Goal: Navigation & Orientation: Find specific page/section

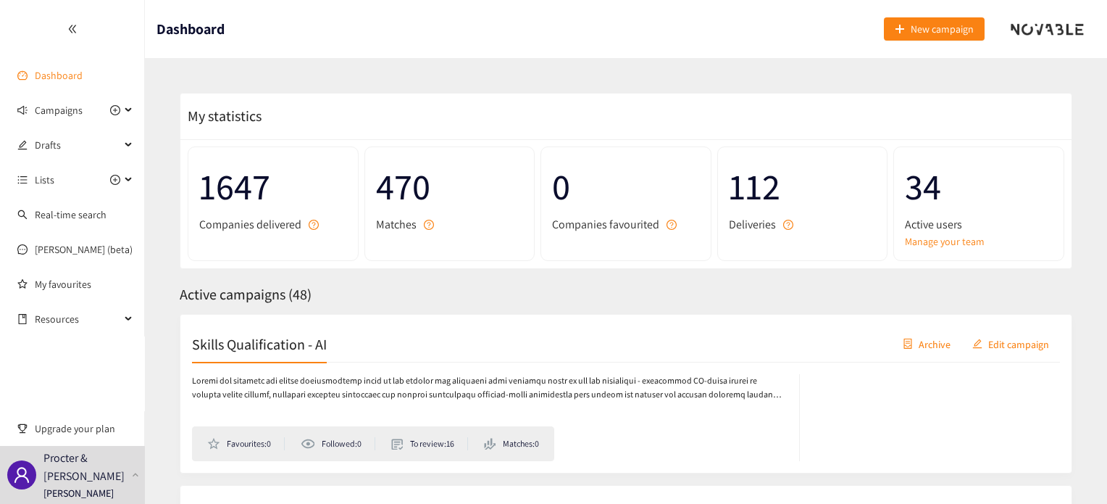
click at [40, 82] on link "Dashboard" at bounding box center [59, 75] width 48 height 13
click at [60, 82] on link "Dashboard" at bounding box center [59, 75] width 48 height 13
click at [62, 112] on span "Campaigns" at bounding box center [59, 110] width 48 height 29
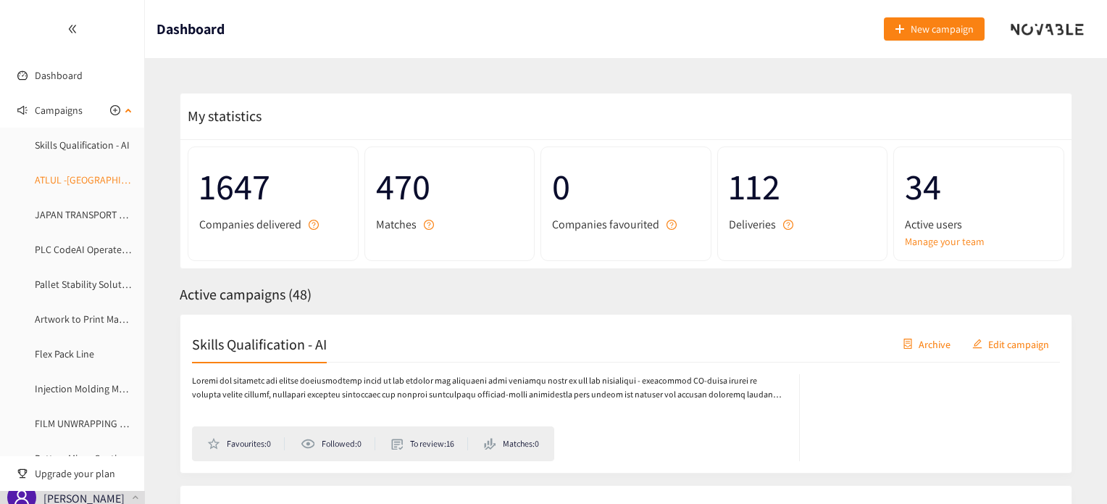
click at [68, 182] on link "ATLUL -[GEOGRAPHIC_DATA]" at bounding box center [96, 179] width 122 height 13
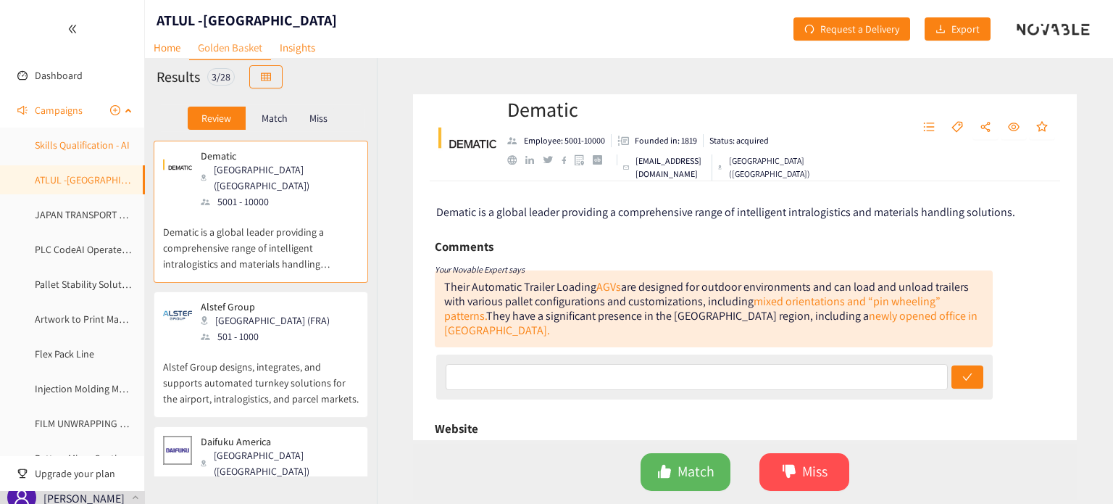
click at [80, 143] on link "Skills Qualification - AI" at bounding box center [82, 144] width 95 height 13
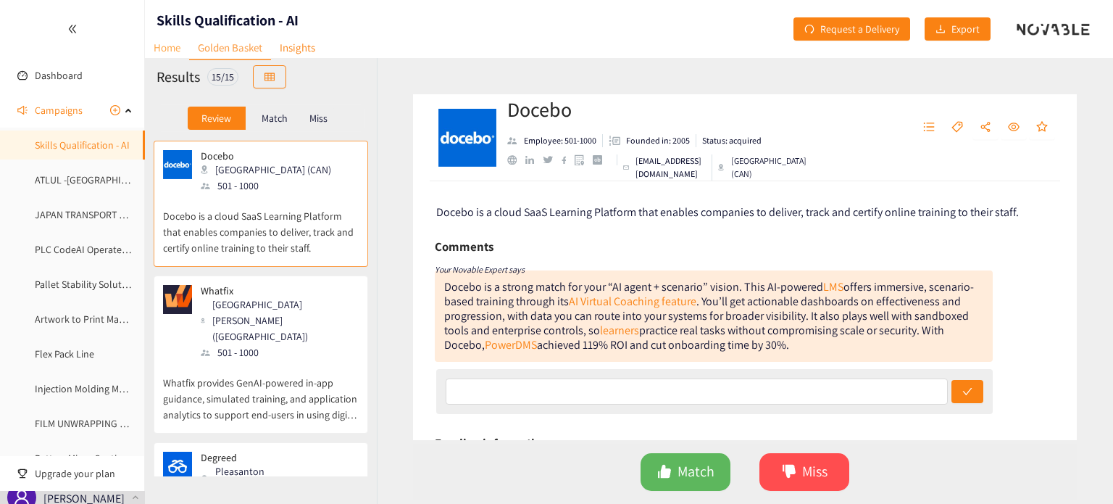
click at [171, 51] on link "Home" at bounding box center [167, 47] width 44 height 22
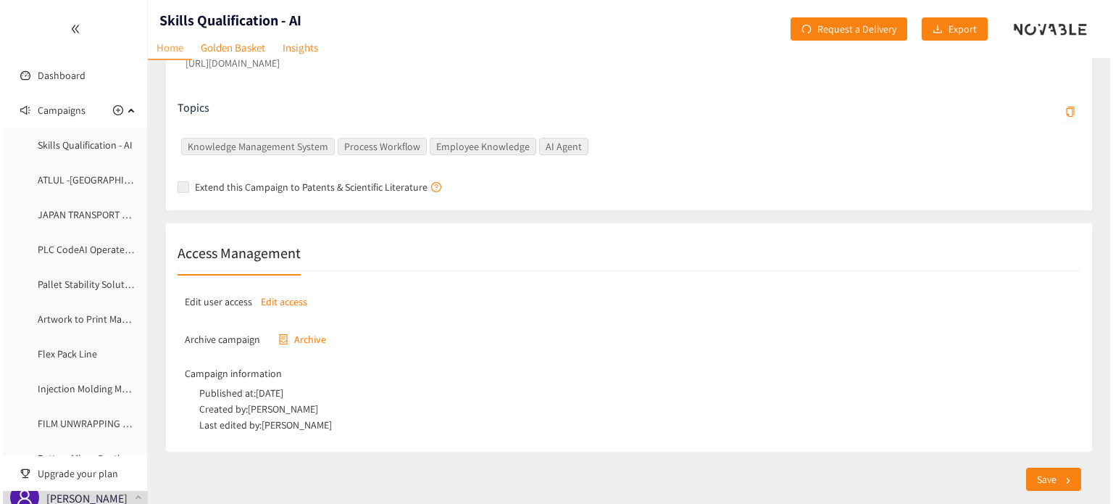
scroll to position [574, 0]
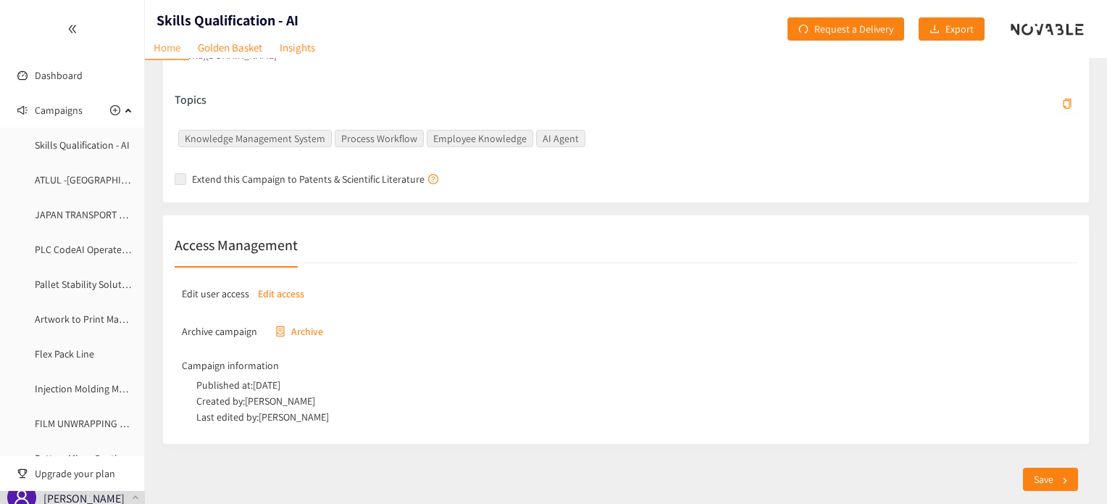
click at [288, 295] on p "Edit access" at bounding box center [281, 294] width 46 height 16
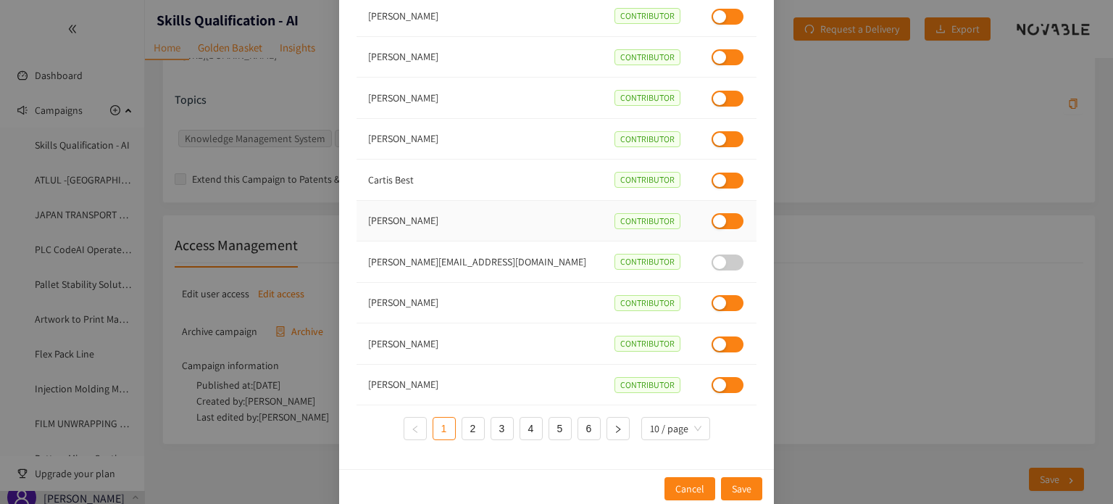
scroll to position [103, 0]
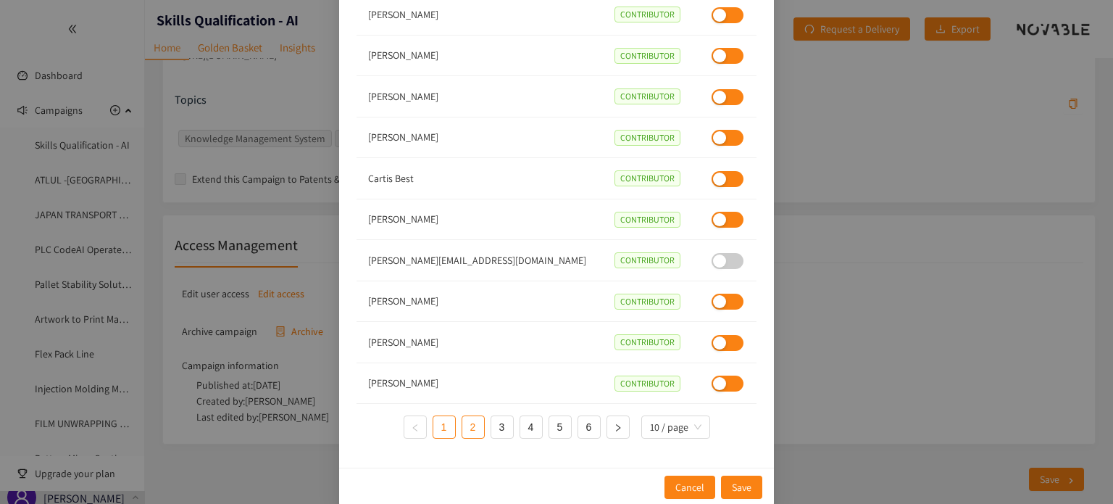
click at [464, 426] on link "2" at bounding box center [473, 427] width 22 height 22
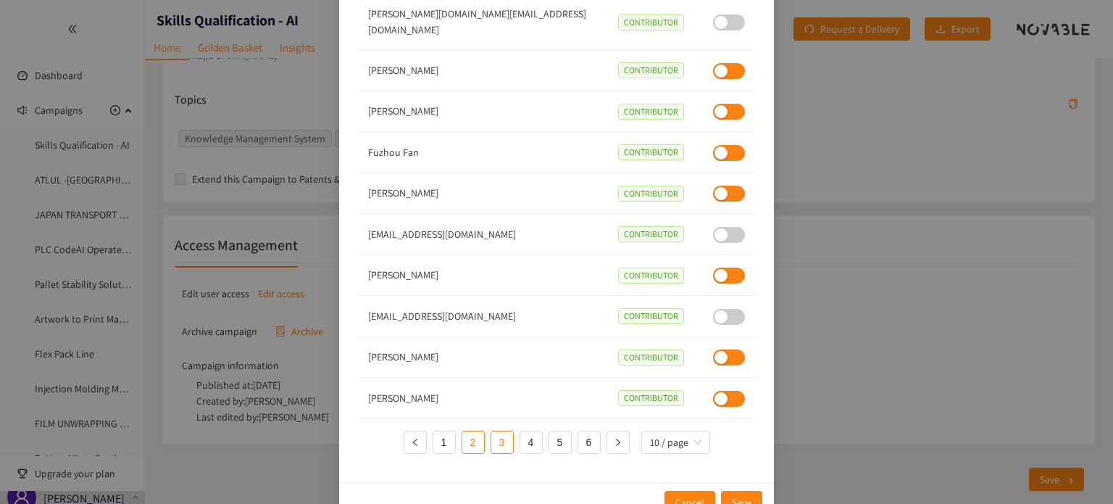
click at [495, 431] on link "3" at bounding box center [502, 442] width 22 height 22
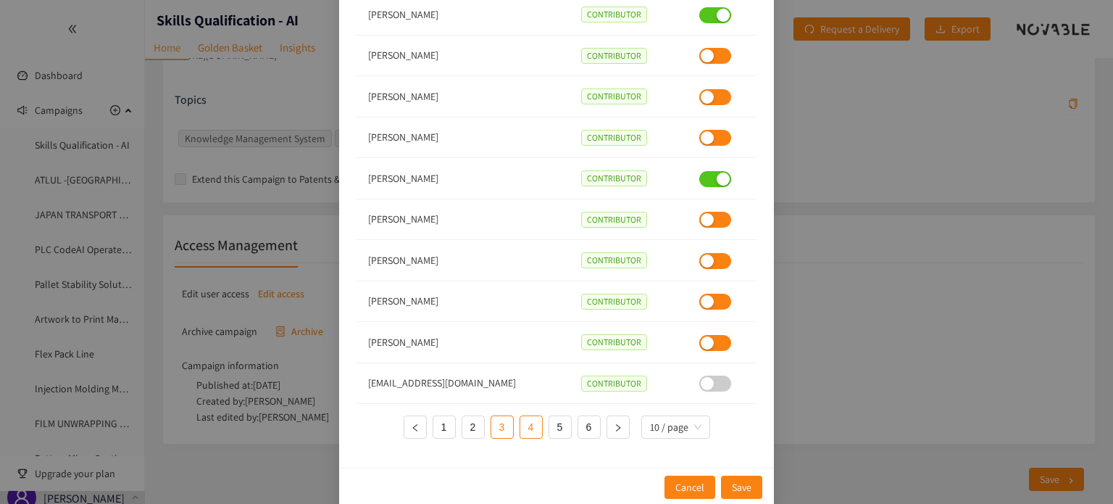
click at [525, 424] on link "4" at bounding box center [531, 427] width 22 height 22
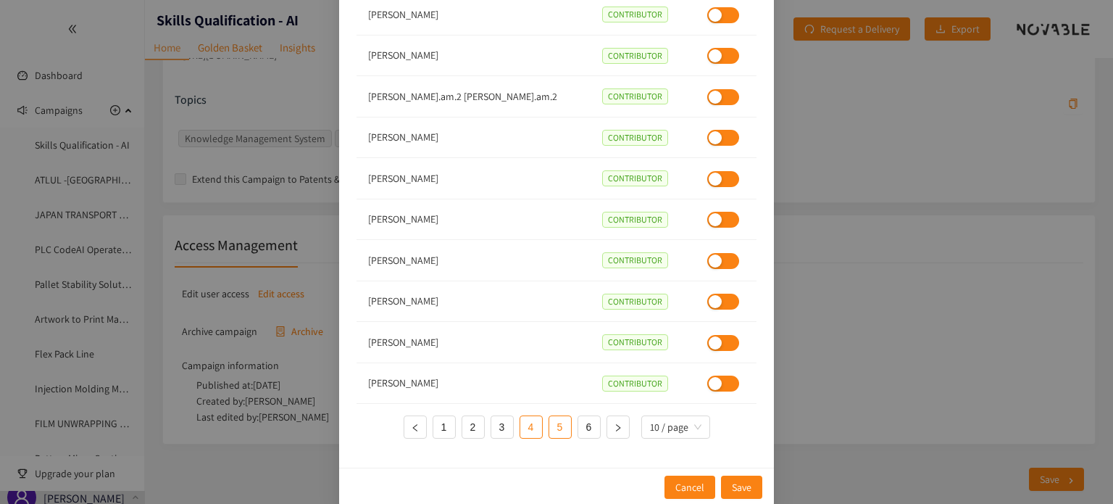
click at [557, 428] on link "5" at bounding box center [560, 427] width 22 height 22
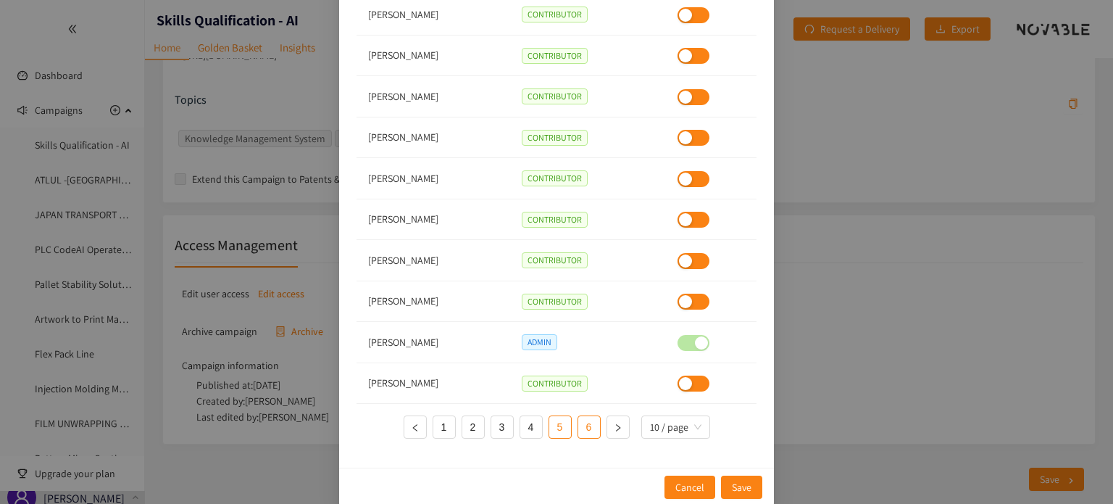
click at [579, 425] on link "6" at bounding box center [589, 427] width 22 height 22
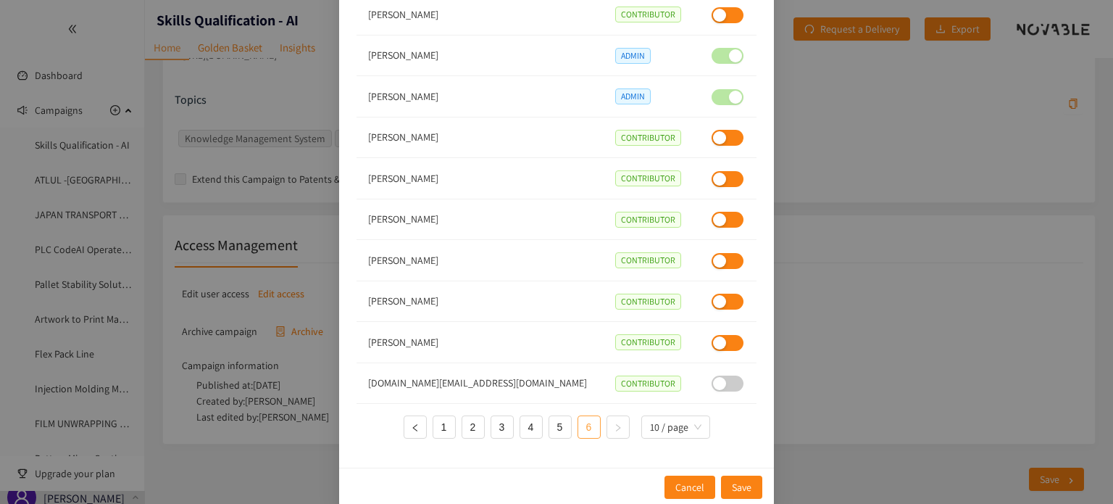
click at [591, 431] on link "6" at bounding box center [589, 427] width 22 height 22
click at [560, 428] on link "5" at bounding box center [560, 427] width 22 height 22
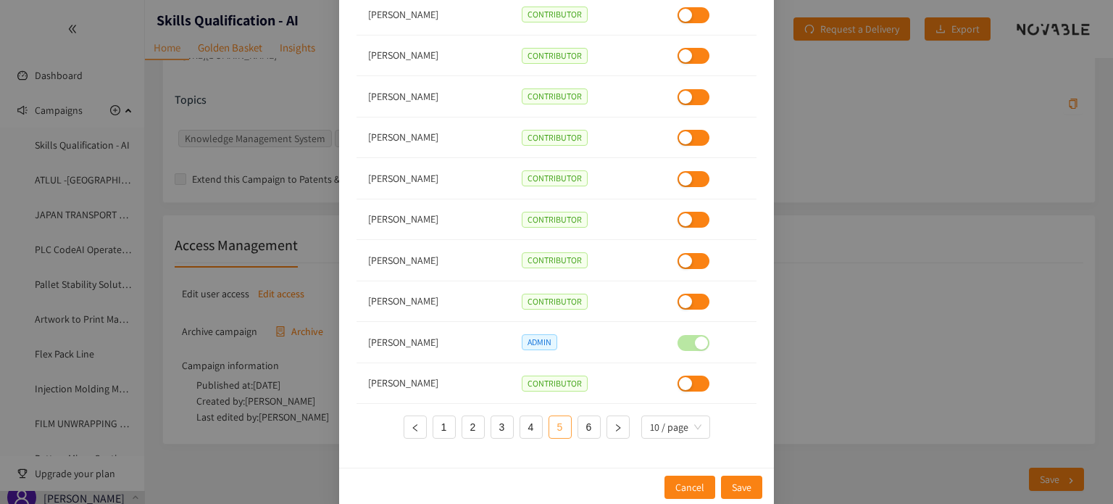
scroll to position [30, 0]
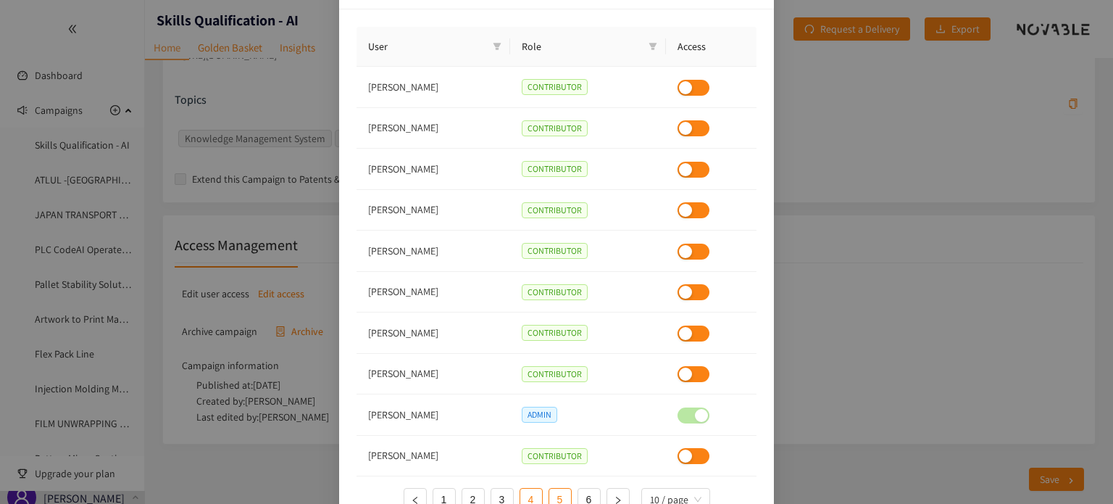
click at [536, 496] on link "4" at bounding box center [531, 499] width 22 height 22
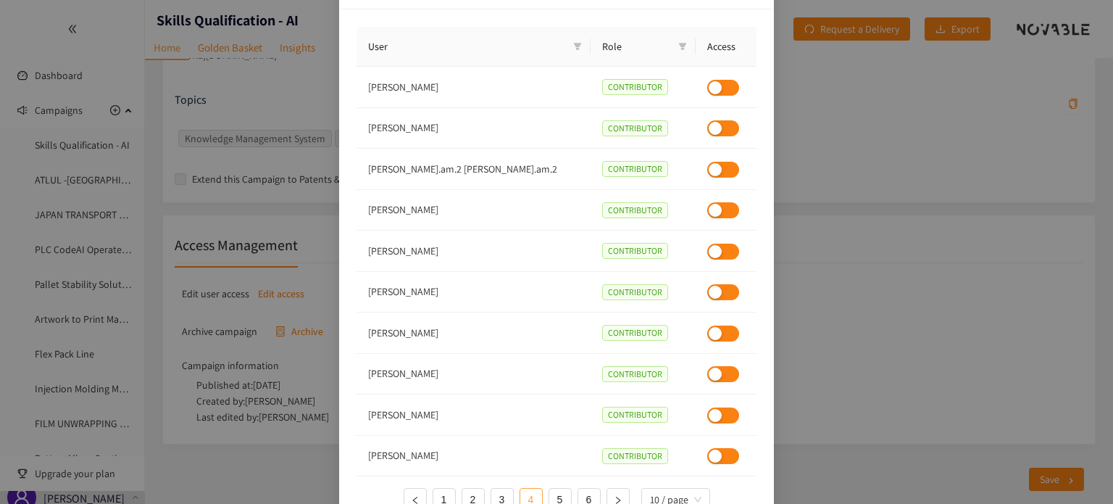
scroll to position [103, 0]
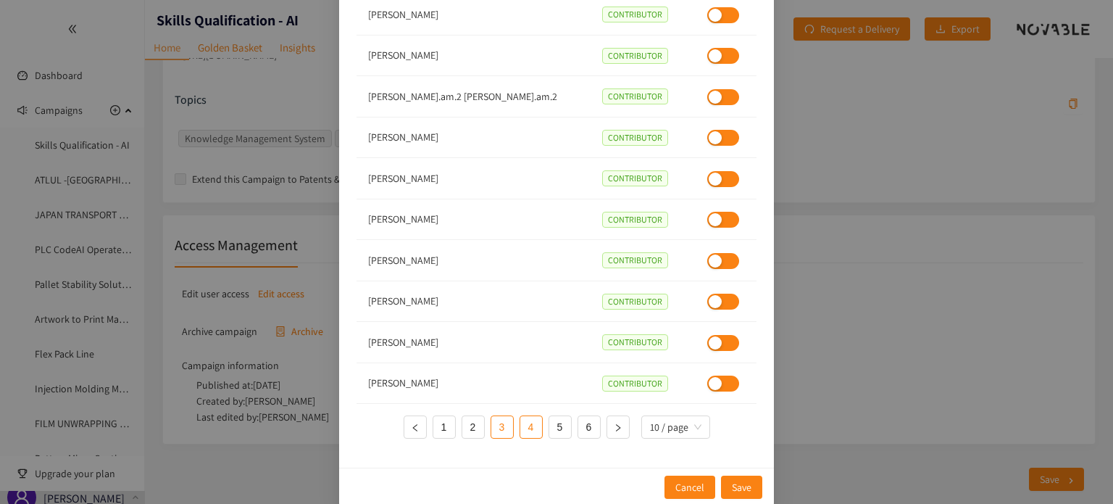
click at [494, 427] on link "3" at bounding box center [502, 427] width 22 height 22
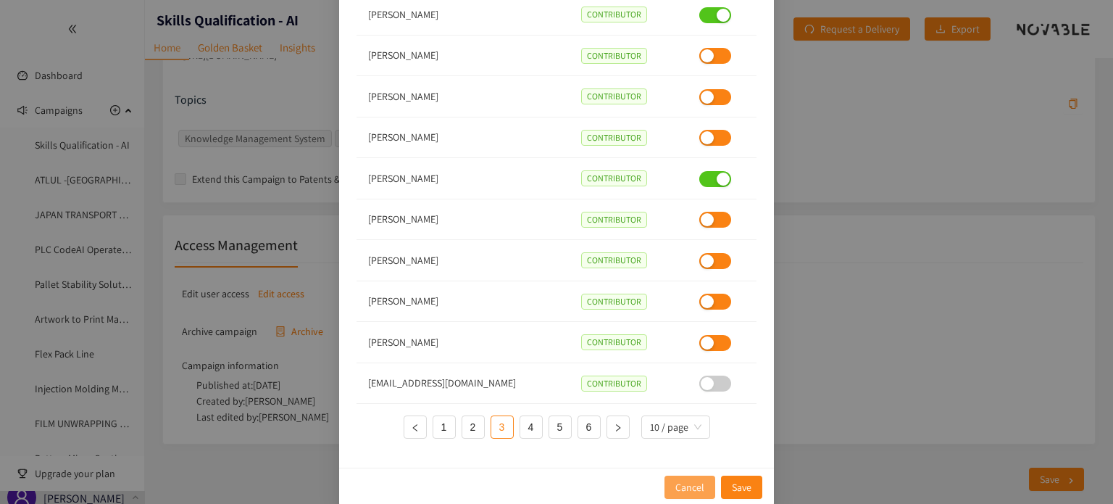
drag, startPoint x: 703, startPoint y: 481, endPoint x: 701, endPoint y: 473, distance: 8.3
click at [702, 480] on button "Cancel" at bounding box center [690, 486] width 51 height 23
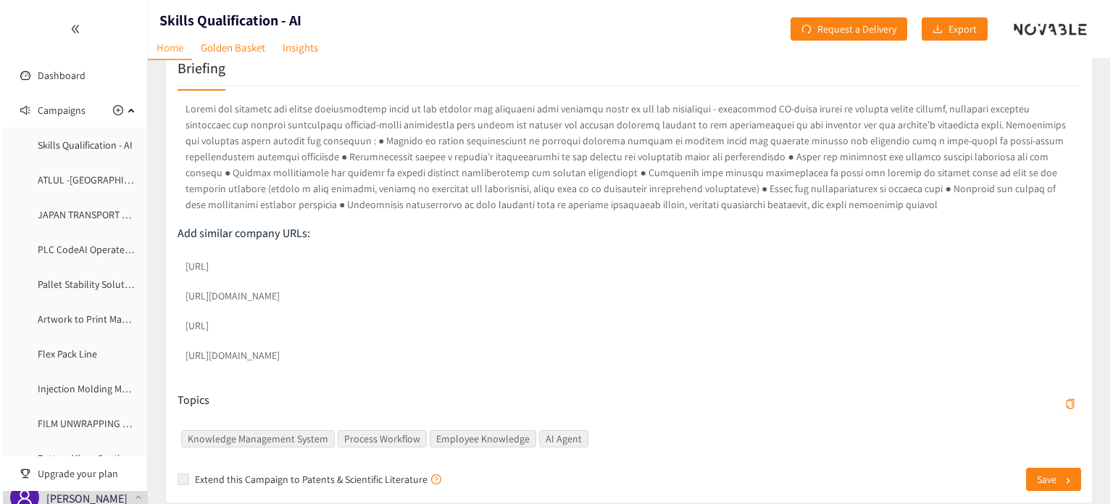
scroll to position [0, 0]
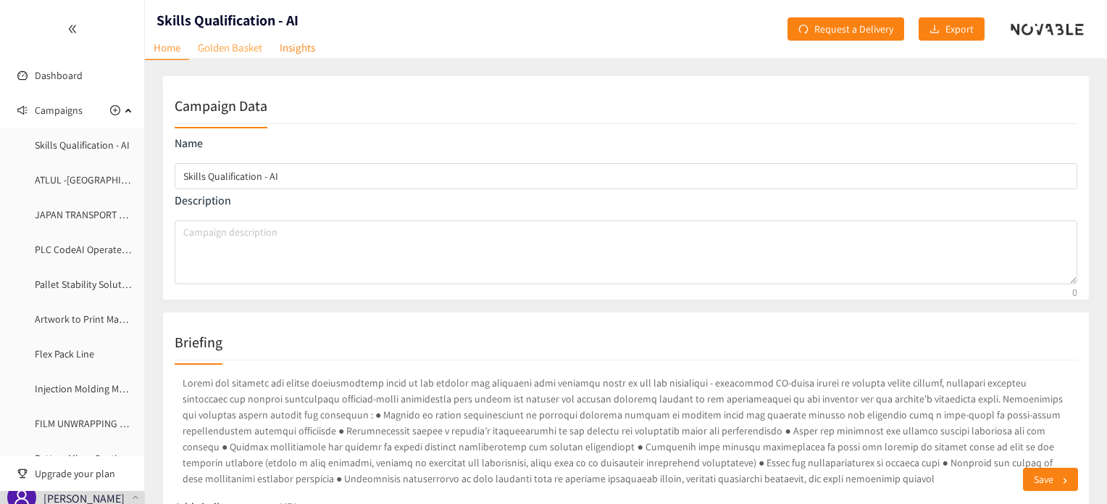
click at [226, 50] on link "Golden Basket" at bounding box center [230, 47] width 82 height 22
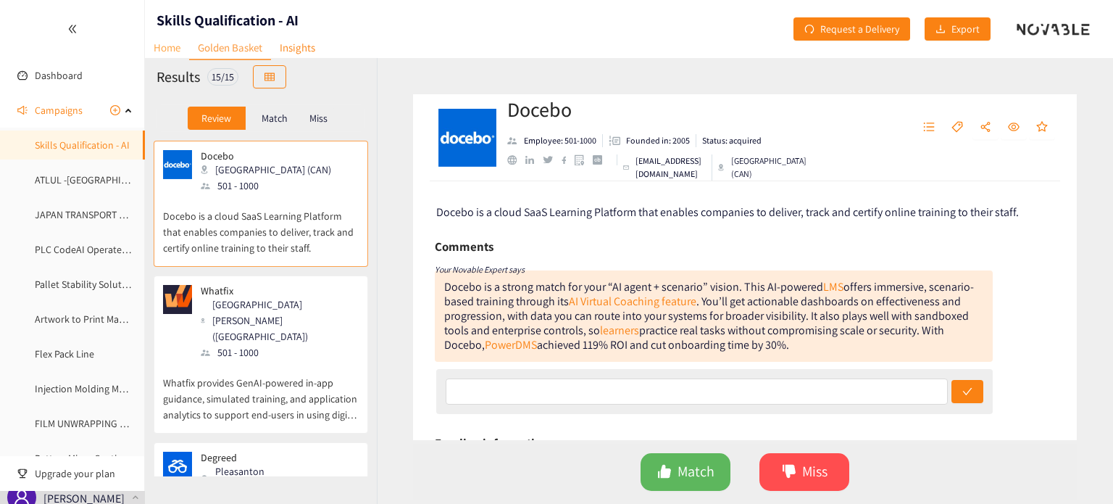
click at [169, 46] on link "Home" at bounding box center [167, 47] width 44 height 22
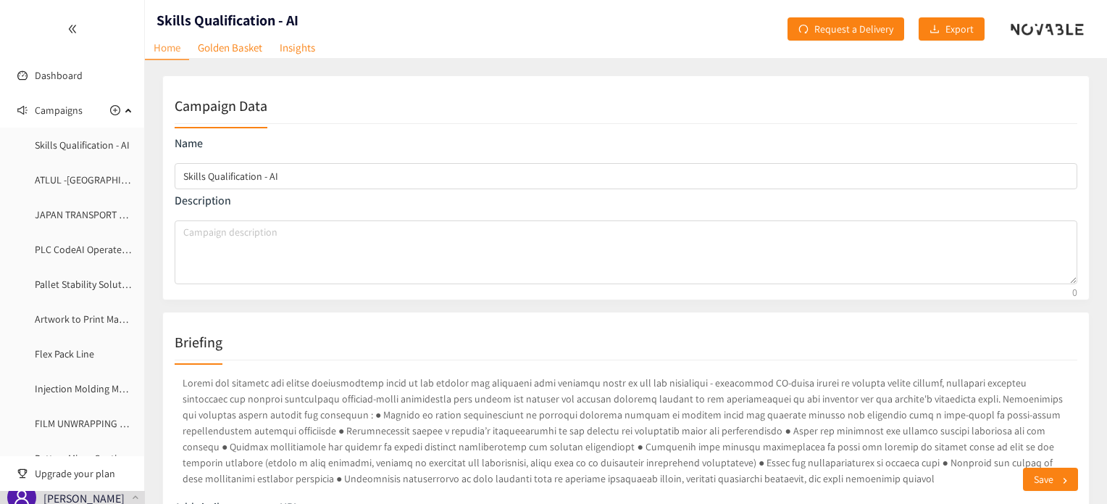
scroll to position [72, 0]
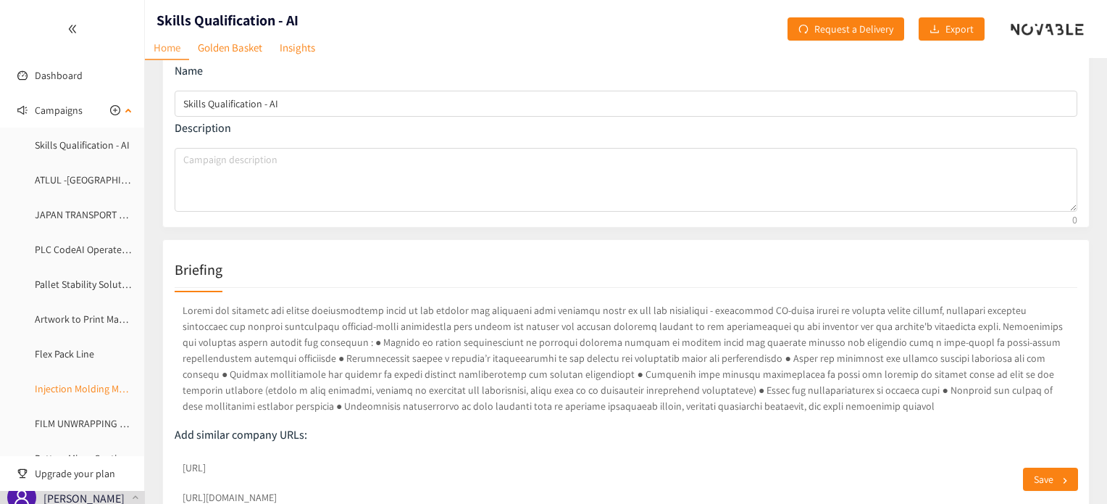
click at [64, 383] on link "Injection Molding Model" at bounding box center [87, 388] width 104 height 13
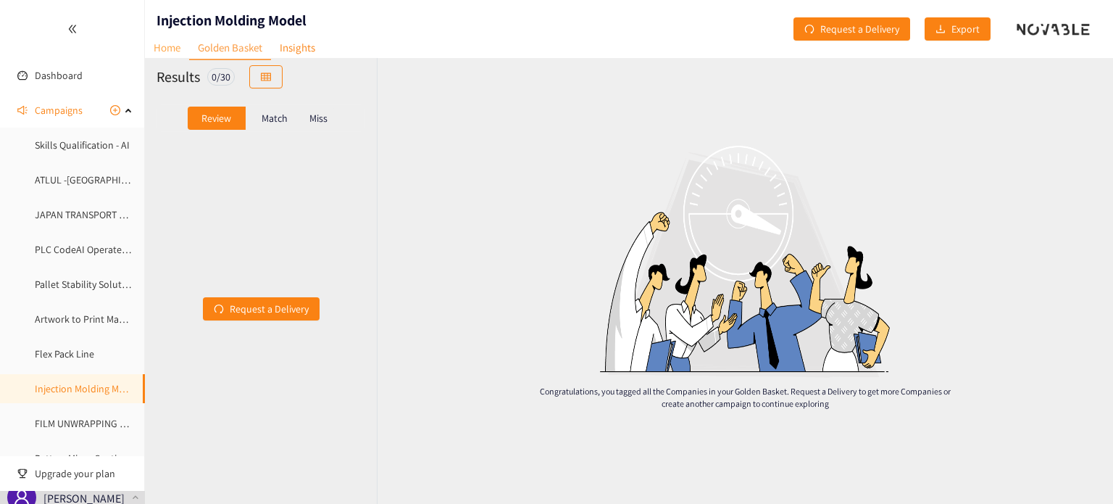
click at [175, 46] on link "Home" at bounding box center [167, 47] width 44 height 22
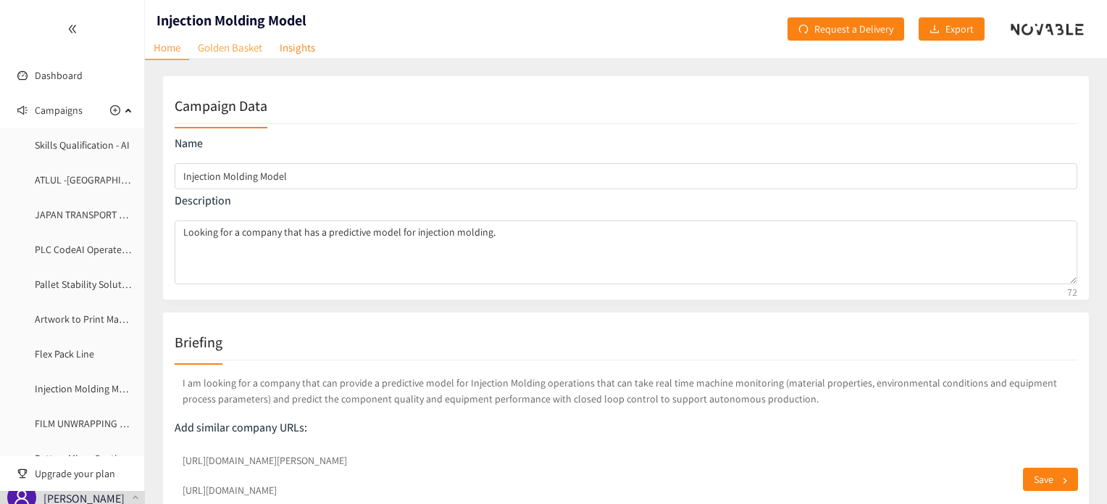
click at [250, 49] on link "Golden Basket" at bounding box center [230, 47] width 82 height 22
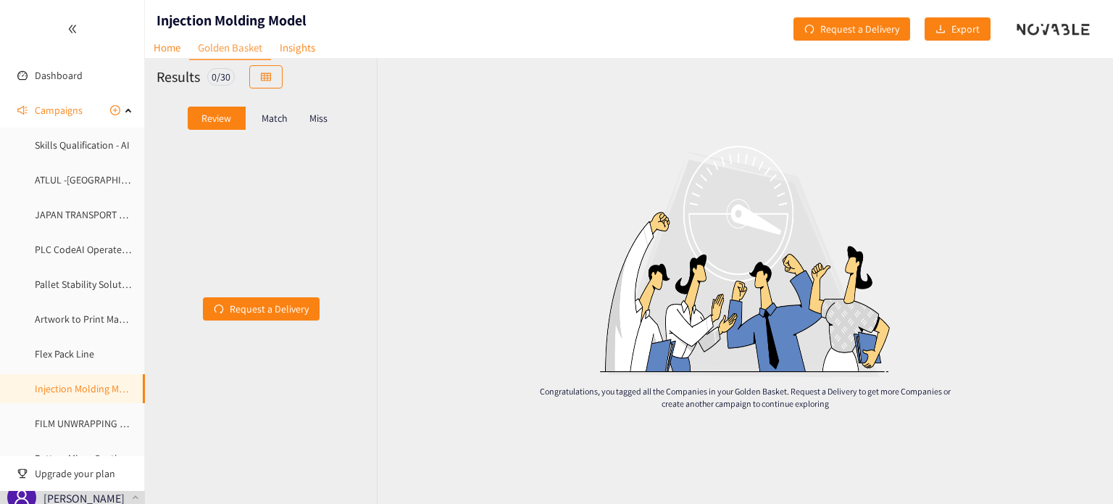
click at [281, 120] on p "Match" at bounding box center [275, 118] width 26 height 12
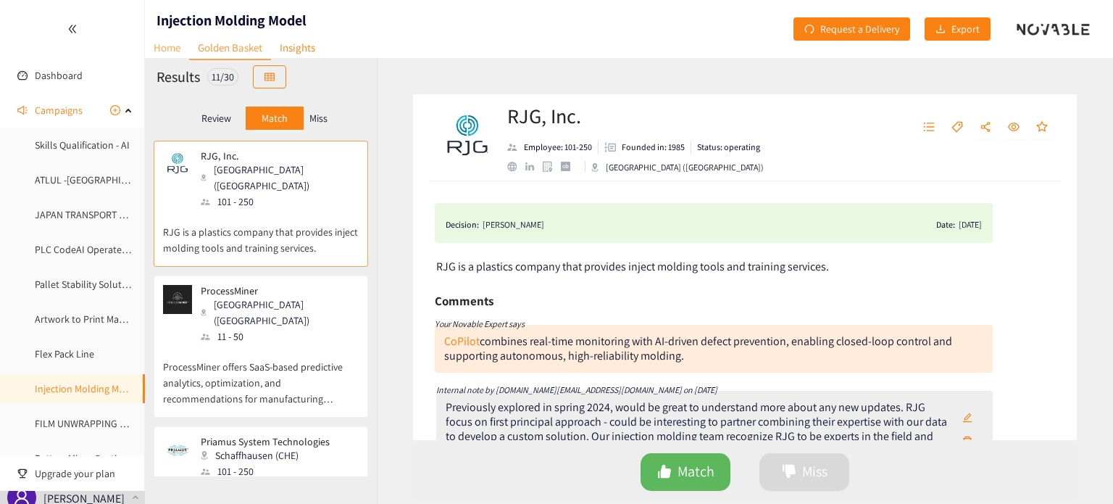
click at [168, 50] on link "Home" at bounding box center [167, 47] width 44 height 22
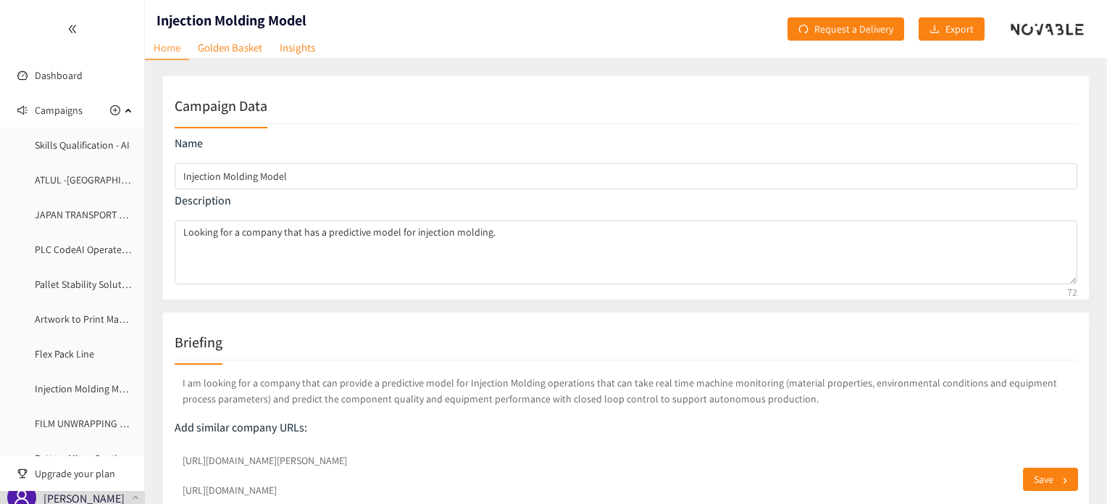
click at [213, 373] on p "I am looking for a company that can provide a predictive model for Injection Mo…" at bounding box center [626, 391] width 903 height 38
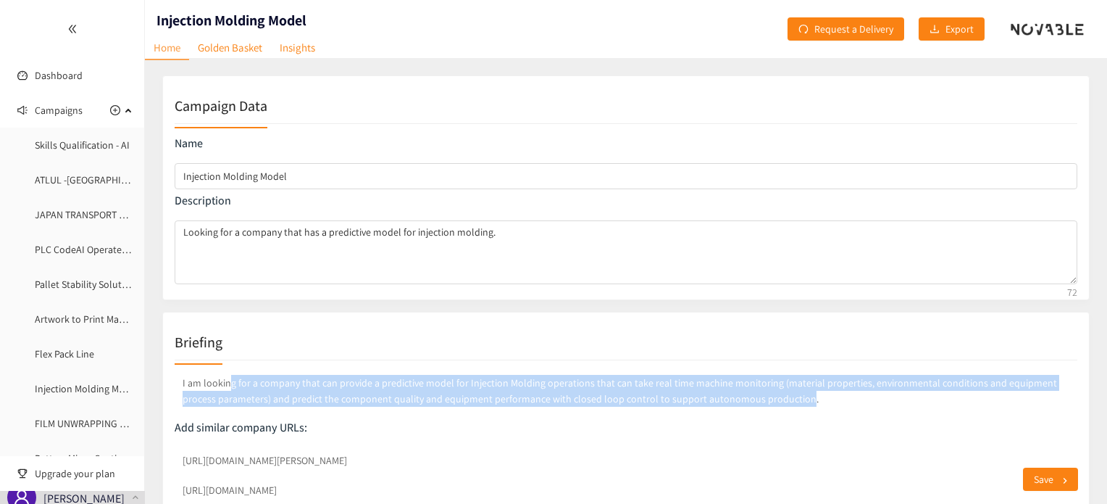
drag, startPoint x: 226, startPoint y: 381, endPoint x: 759, endPoint y: 405, distance: 533.2
click at [759, 405] on p "I am looking for a company that can provide a predictive model for Injection Mo…" at bounding box center [626, 391] width 903 height 38
copy p "g for a company that can provide a predictive model for Injection Molding opera…"
click at [245, 380] on p "I am looking for a company that can provide a predictive model for Injection Mo…" at bounding box center [626, 391] width 903 height 38
drag, startPoint x: 203, startPoint y: 382, endPoint x: 757, endPoint y: 405, distance: 554.2
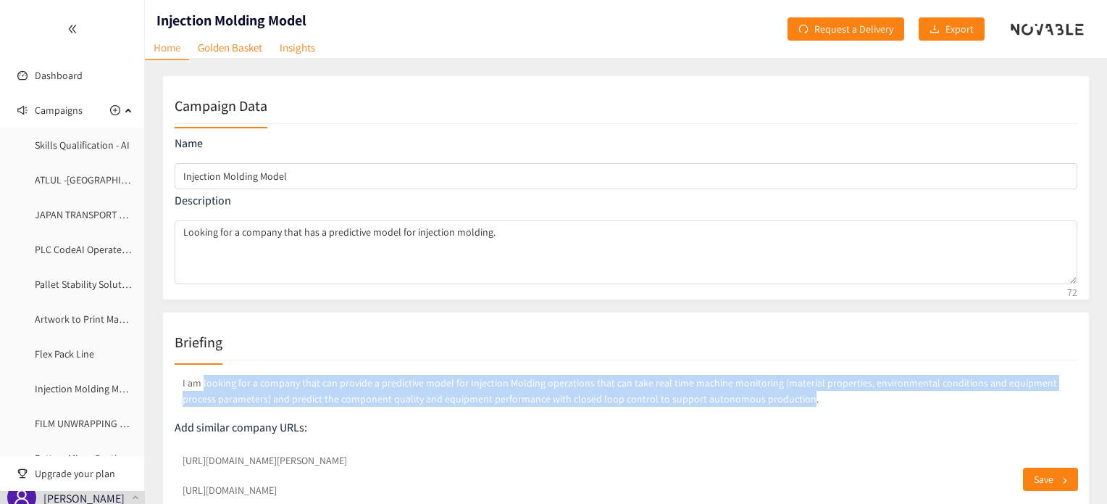
click at [757, 405] on p "I am looking for a company that can provide a predictive model for Injection Mo…" at bounding box center [626, 391] width 903 height 38
copy p "looking for a company that can provide a predictive model for Injection Molding…"
click at [78, 146] on link "Skills Qualification - AI" at bounding box center [82, 144] width 95 height 13
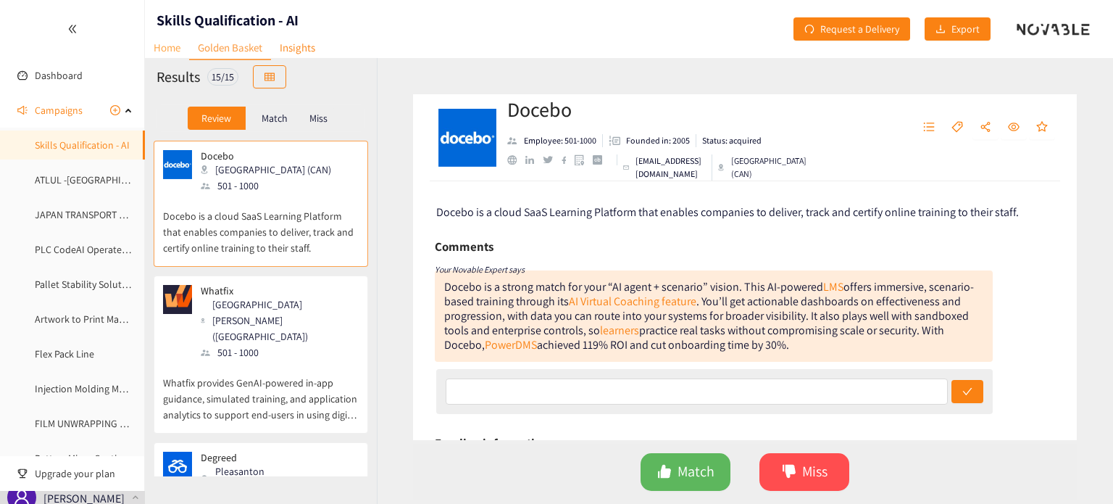
click at [165, 46] on link "Home" at bounding box center [167, 47] width 44 height 22
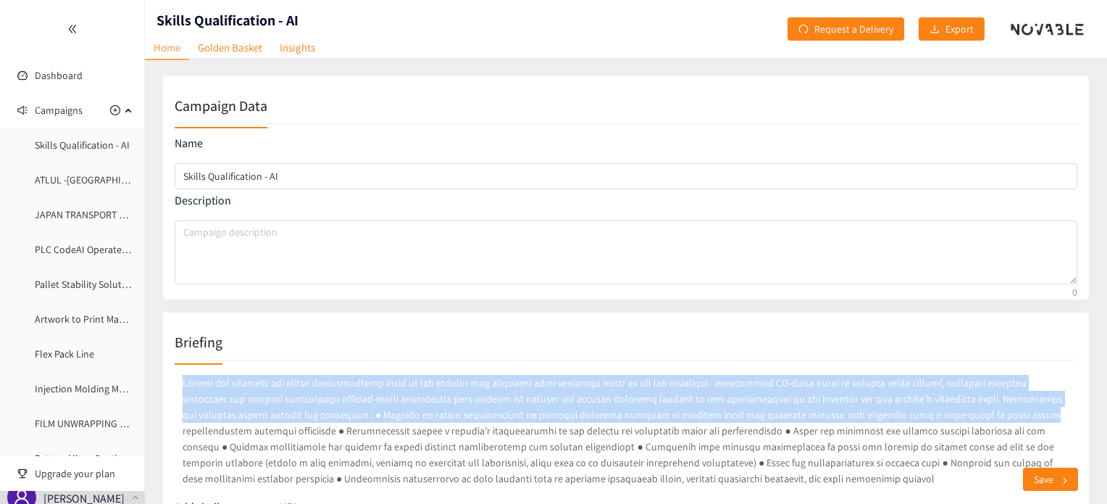
drag, startPoint x: 183, startPoint y: 386, endPoint x: 886, endPoint y: 415, distance: 703.6
click at [886, 415] on p at bounding box center [626, 430] width 903 height 117
click at [894, 404] on p at bounding box center [626, 430] width 903 height 117
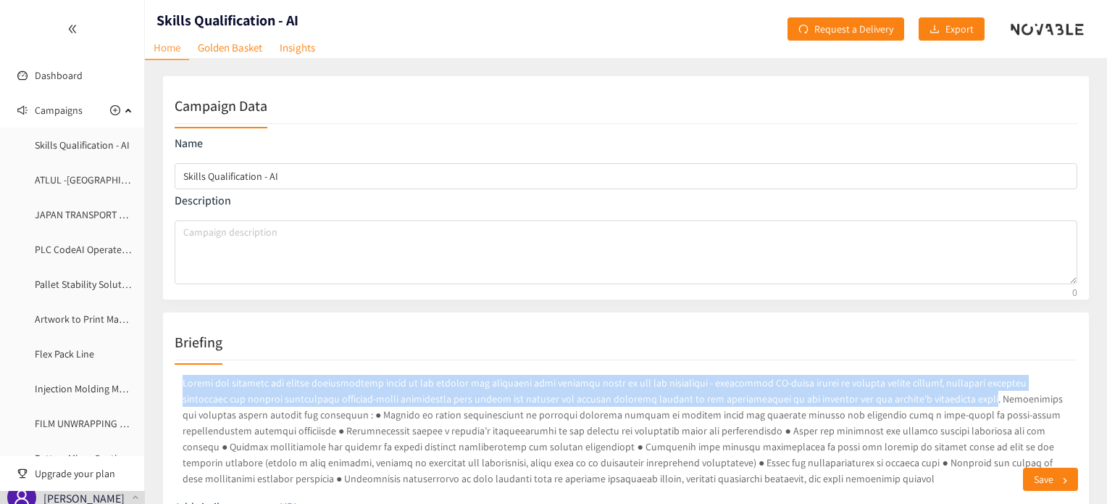
drag, startPoint x: 899, startPoint y: 398, endPoint x: 153, endPoint y: 365, distance: 747.2
click at [417, 383] on p at bounding box center [626, 430] width 903 height 117
click at [414, 380] on p at bounding box center [626, 430] width 903 height 117
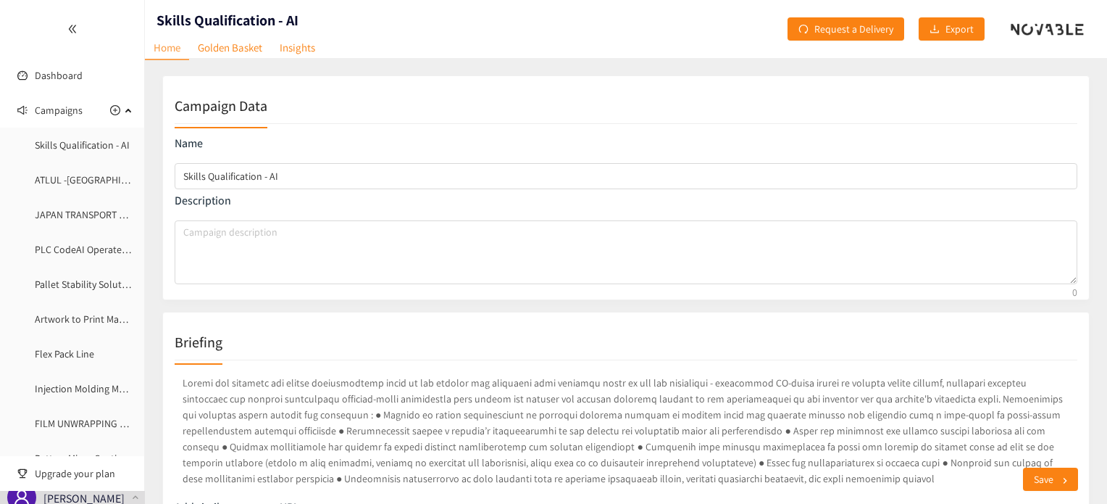
click at [406, 350] on div "Briefing" at bounding box center [626, 342] width 903 height 36
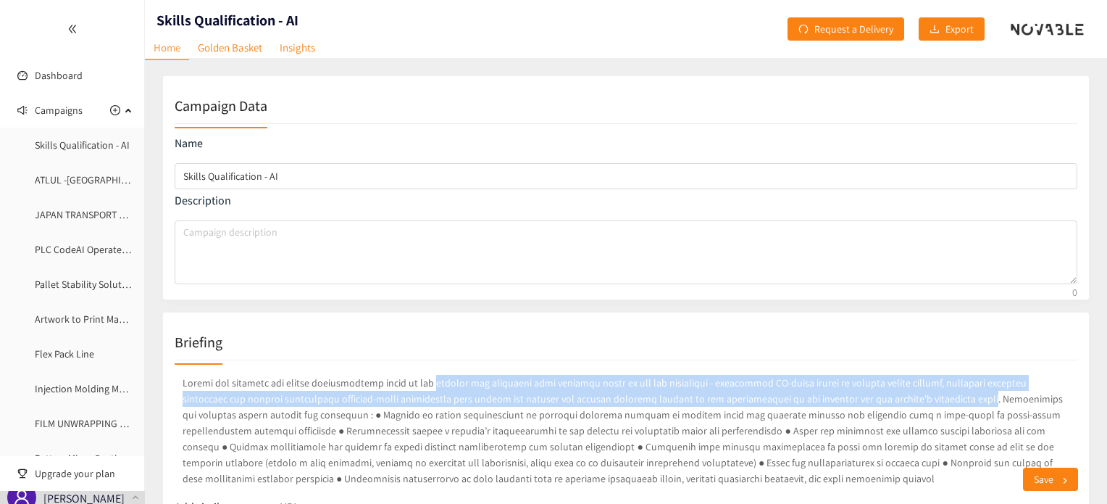
drag, startPoint x: 414, startPoint y: 382, endPoint x: 899, endPoint y: 399, distance: 485.9
click at [899, 399] on p at bounding box center [626, 430] width 903 height 117
copy p "looking for solutions that leverage state of the art technology - leveraging AI…"
click at [71, 181] on link "ATLUL -[GEOGRAPHIC_DATA]" at bounding box center [96, 179] width 122 height 13
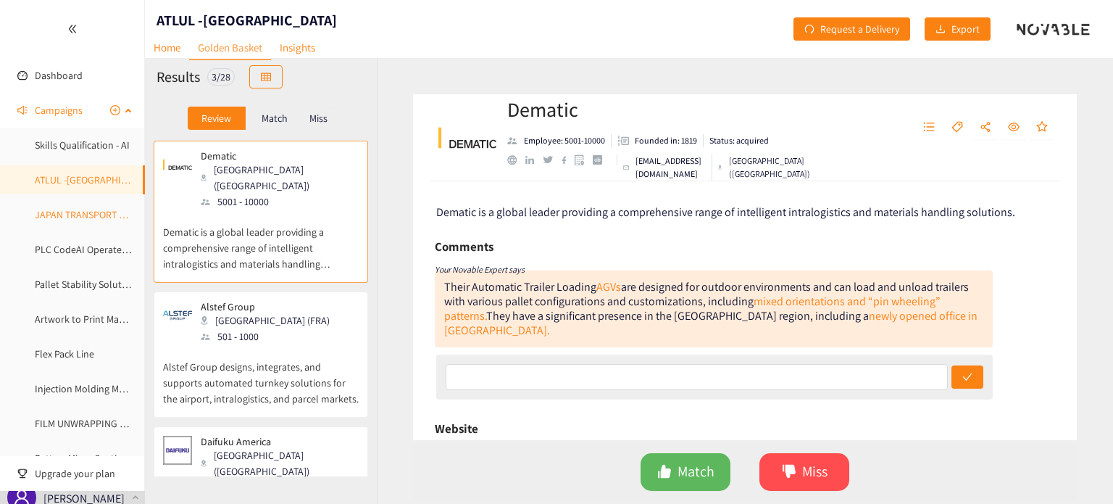
click at [67, 211] on link "JAPAN TRANSPORT AGGREGATION PLATFORM" at bounding box center [132, 214] width 194 height 13
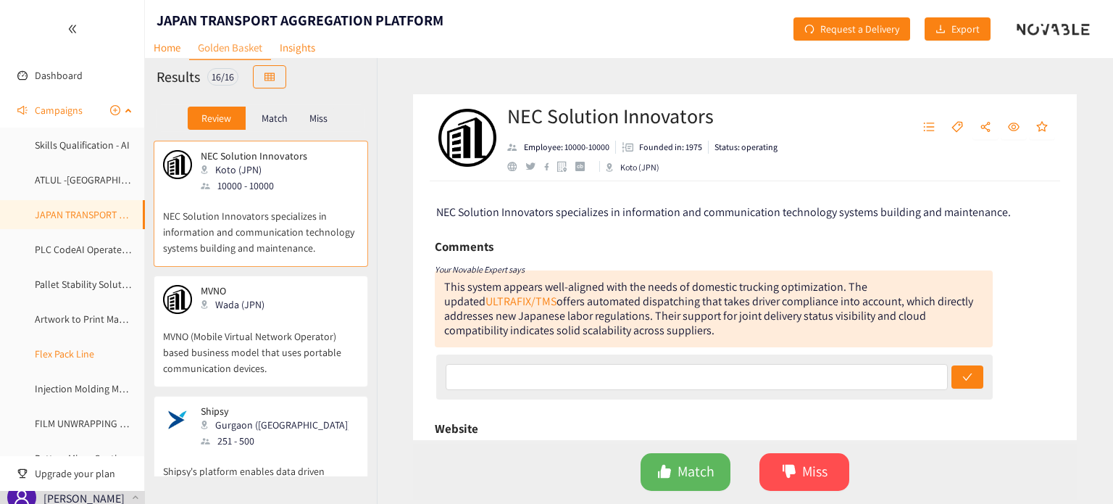
click at [49, 359] on link "Flex Pack Line" at bounding box center [64, 353] width 59 height 13
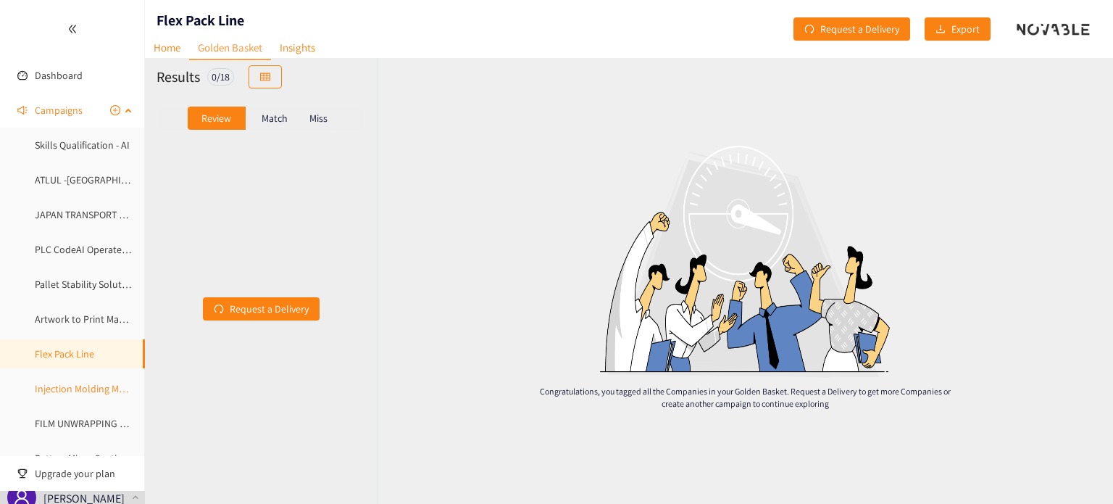
click at [75, 394] on link "Injection Molding Model" at bounding box center [87, 388] width 104 height 13
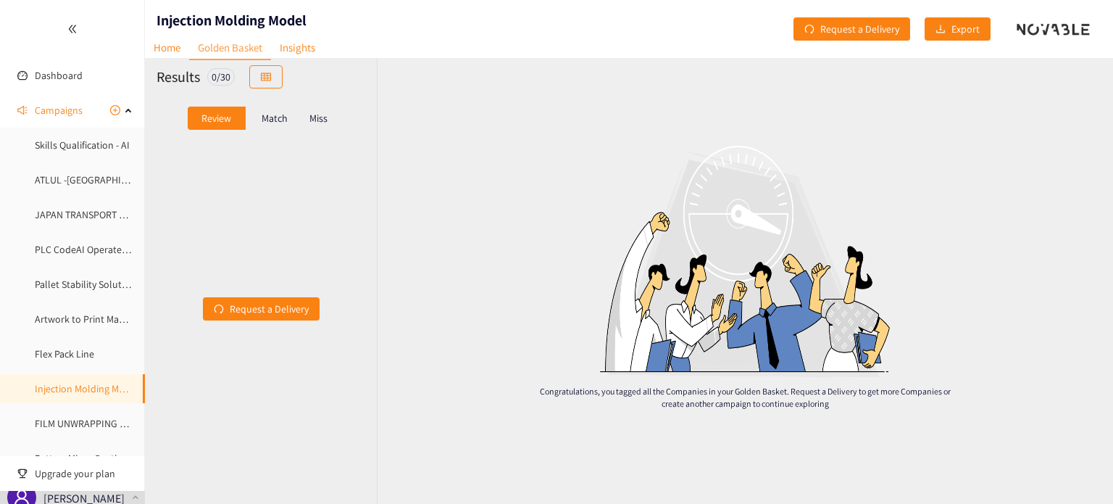
click at [261, 124] on div "Match" at bounding box center [275, 118] width 58 height 23
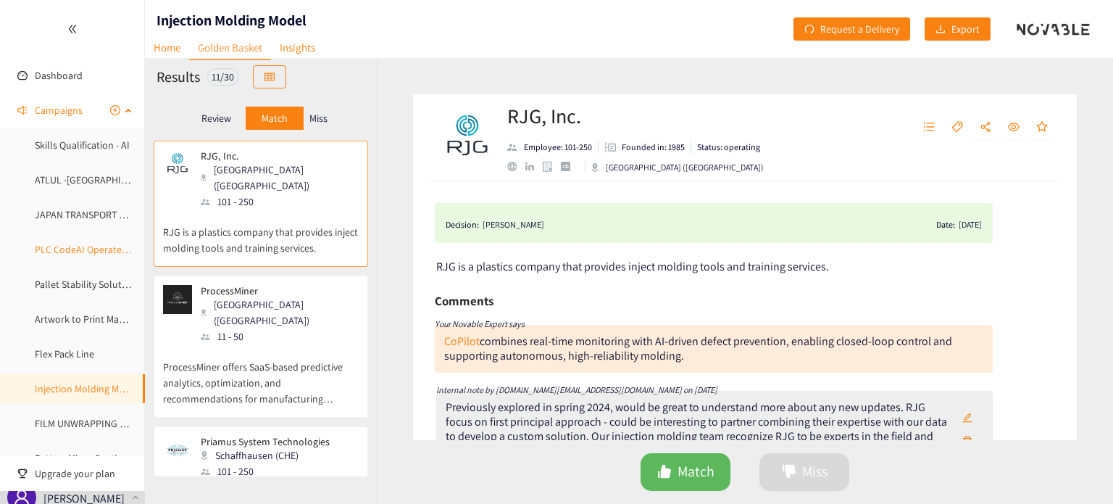
click at [63, 249] on link "PLC CodeAI Operate Maintenance" at bounding box center [107, 249] width 144 height 13
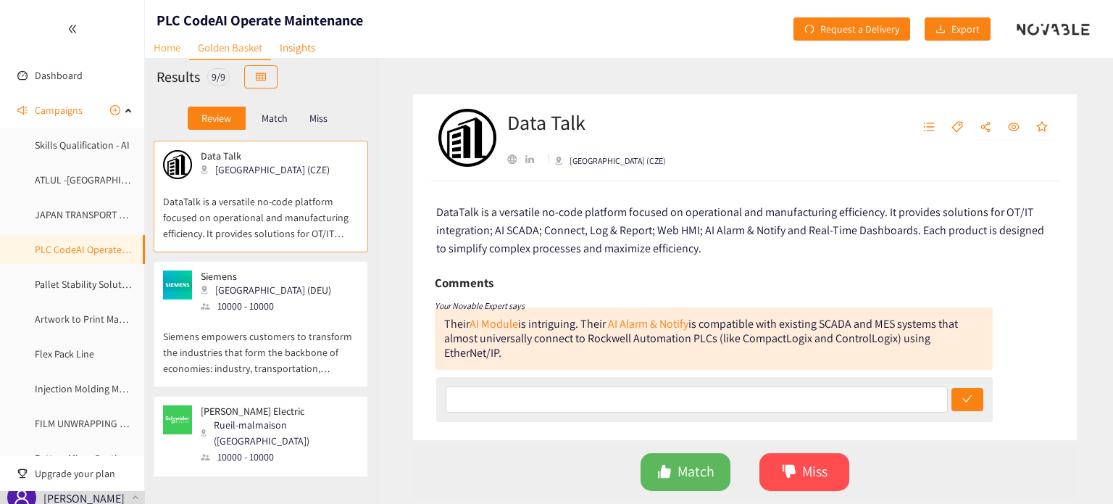
click at [166, 49] on link "Home" at bounding box center [167, 47] width 44 height 22
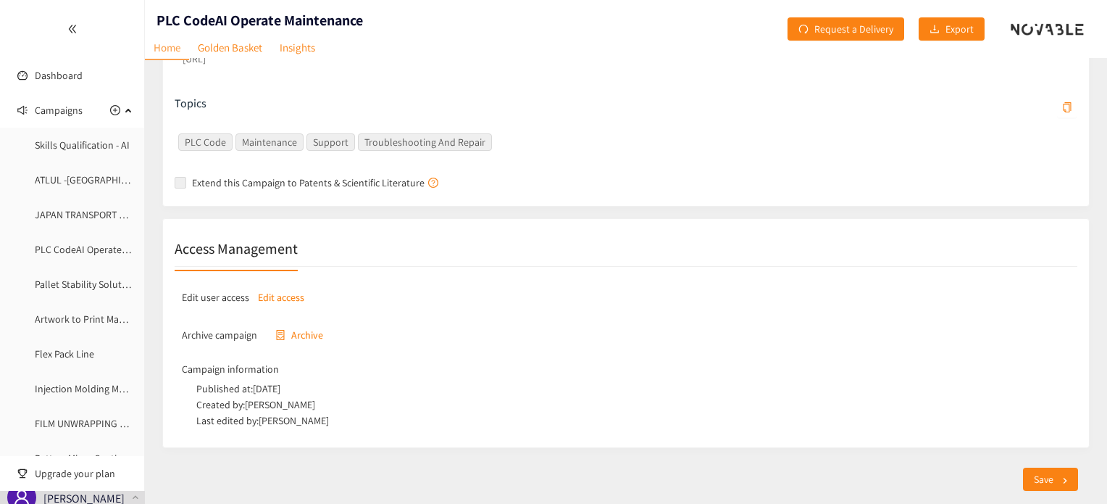
scroll to position [451, 0]
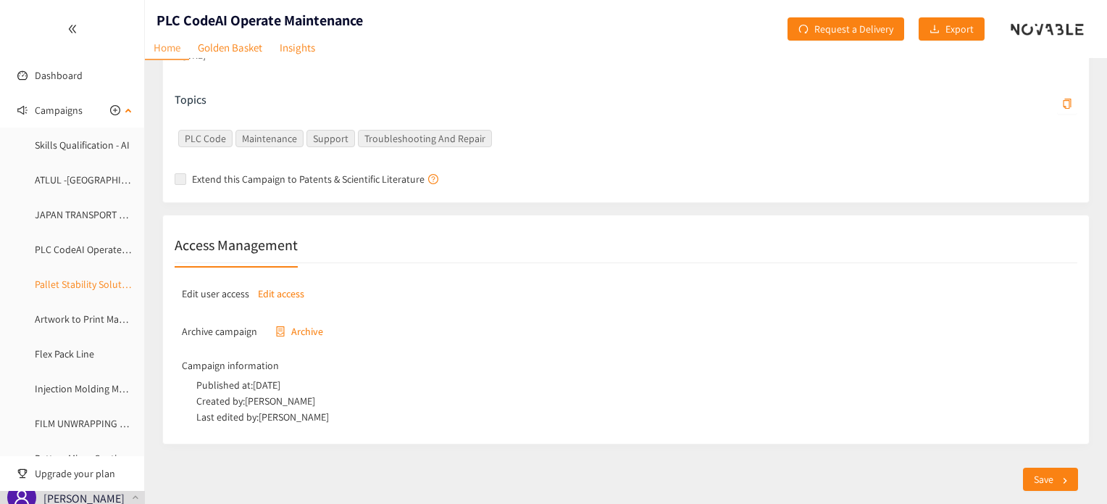
click at [88, 280] on link "Pallet Stability Solutions" at bounding box center [87, 284] width 105 height 13
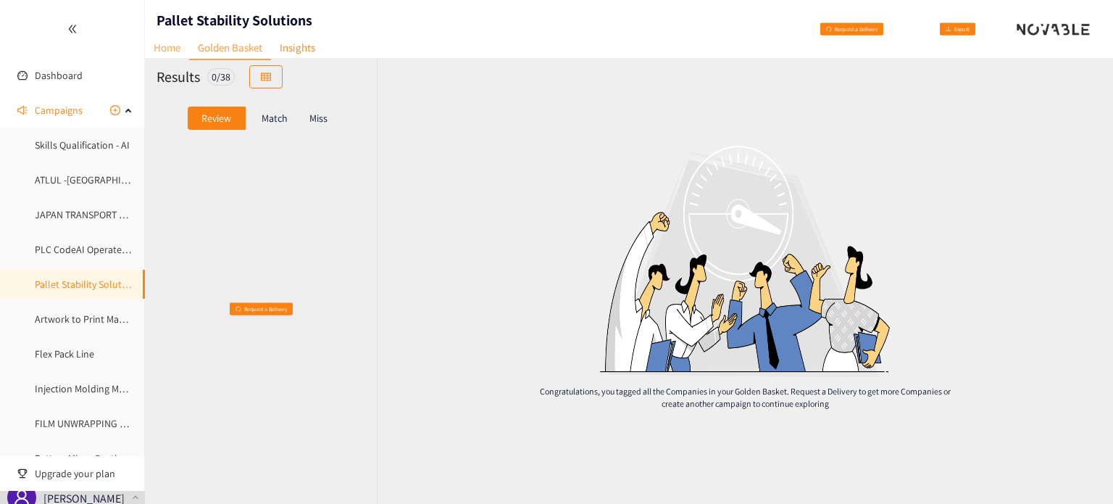
click at [159, 51] on link "Home" at bounding box center [167, 47] width 44 height 22
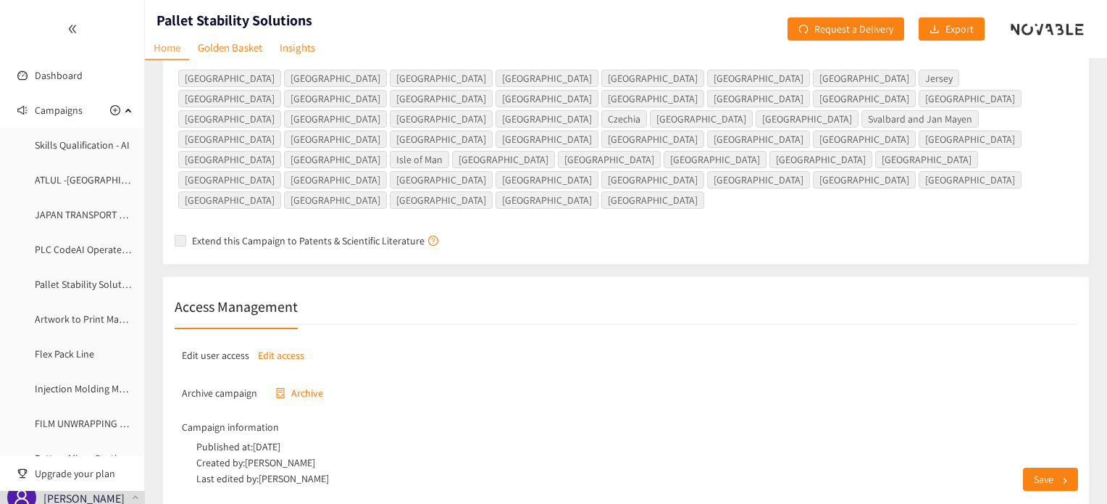
scroll to position [185, 0]
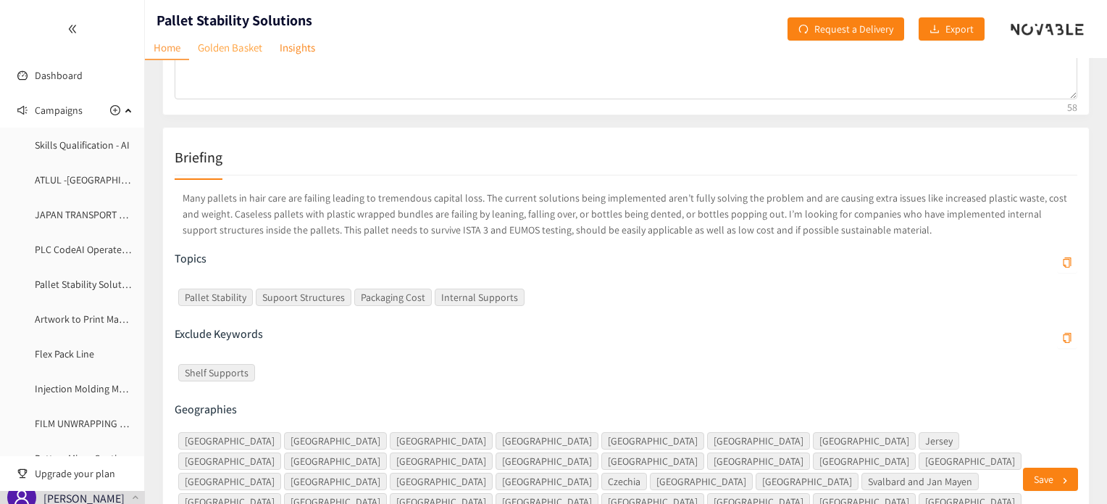
click at [229, 39] on link "Golden Basket" at bounding box center [230, 47] width 82 height 22
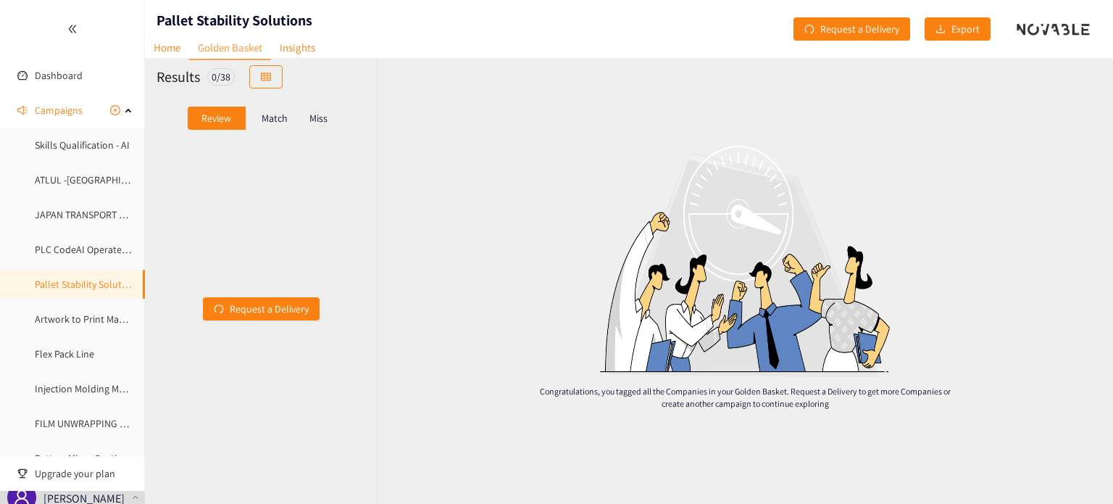
click at [273, 117] on p "Match" at bounding box center [275, 118] width 26 height 12
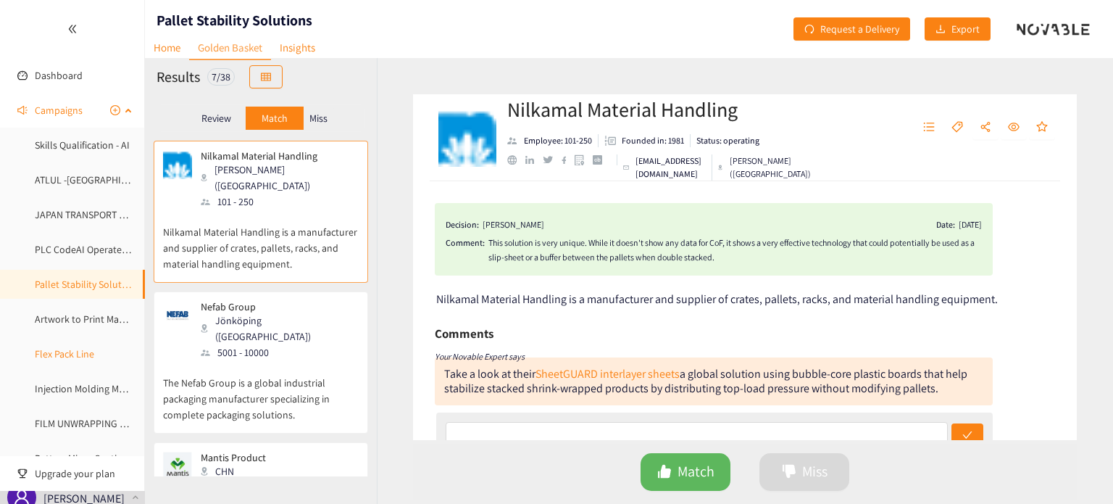
click at [80, 351] on link "Flex Pack Line" at bounding box center [64, 353] width 59 height 13
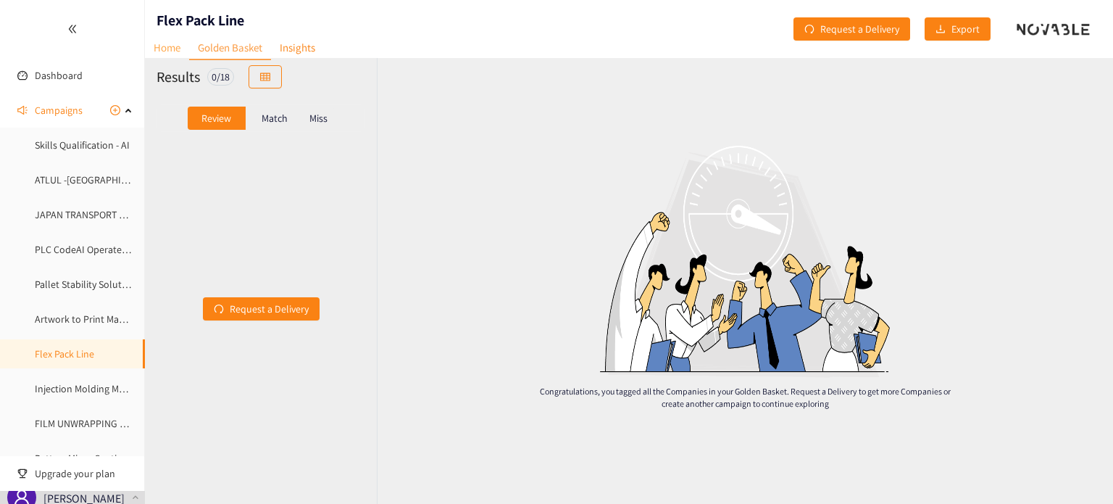
click at [174, 41] on link "Home" at bounding box center [167, 47] width 44 height 22
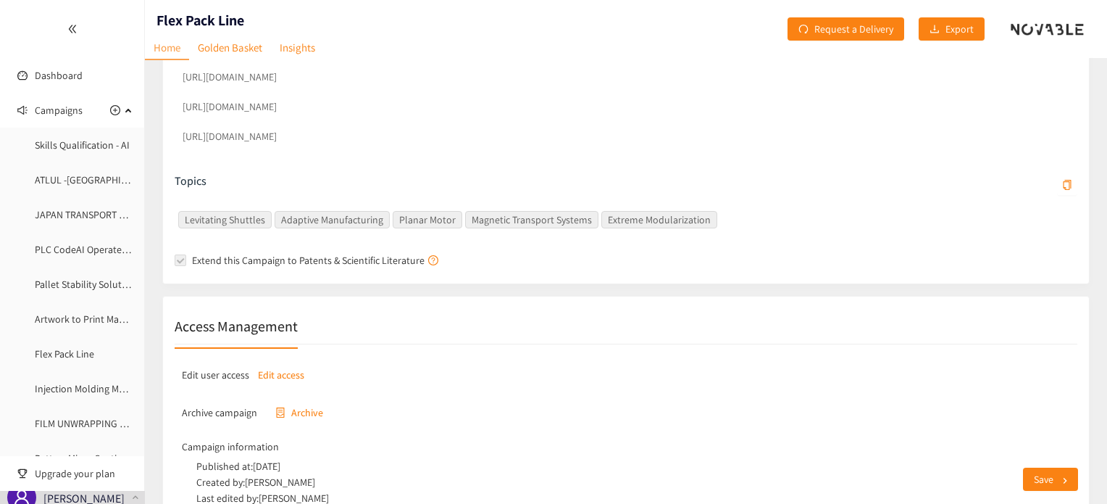
scroll to position [748, 0]
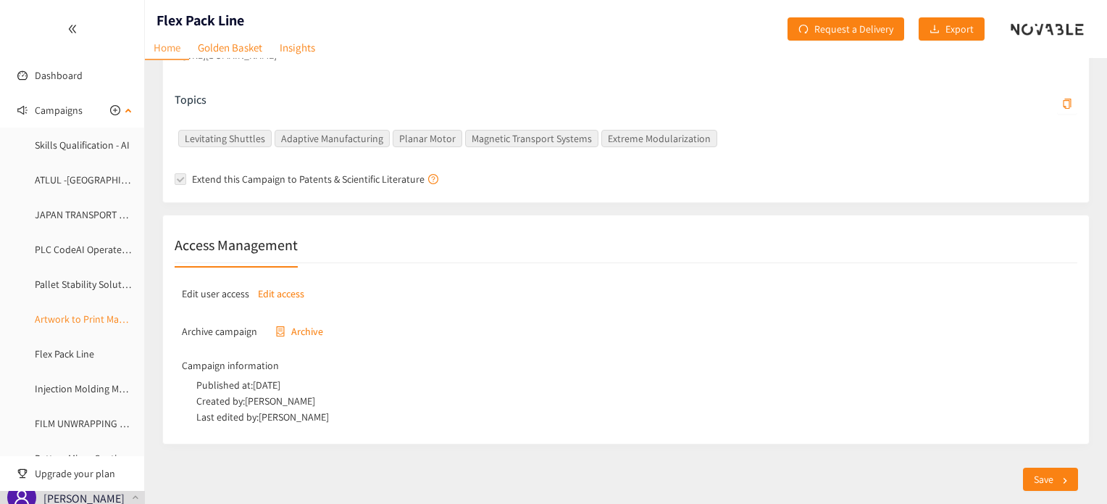
click at [79, 321] on link "Artwork to Print Management" at bounding box center [99, 318] width 128 height 13
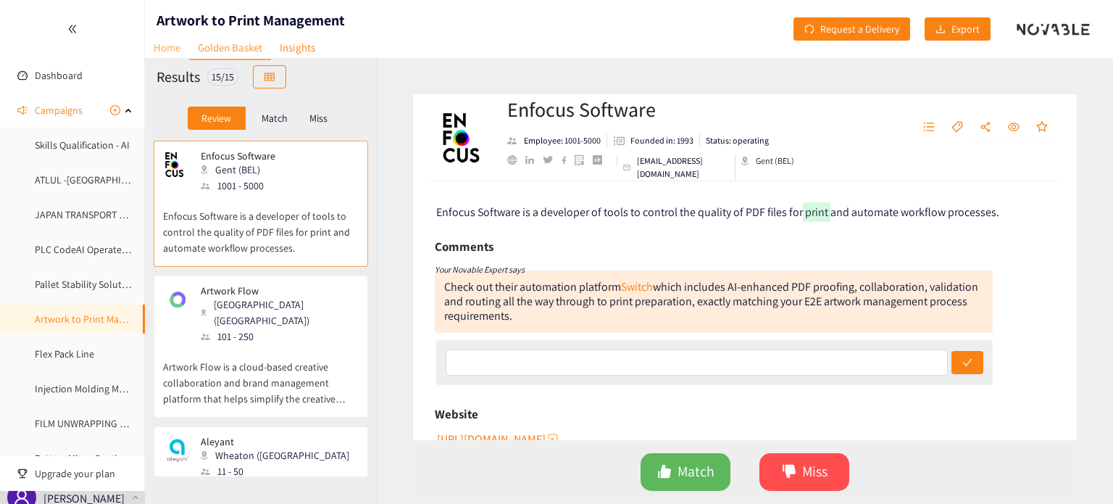
click at [171, 51] on link "Home" at bounding box center [167, 47] width 44 height 22
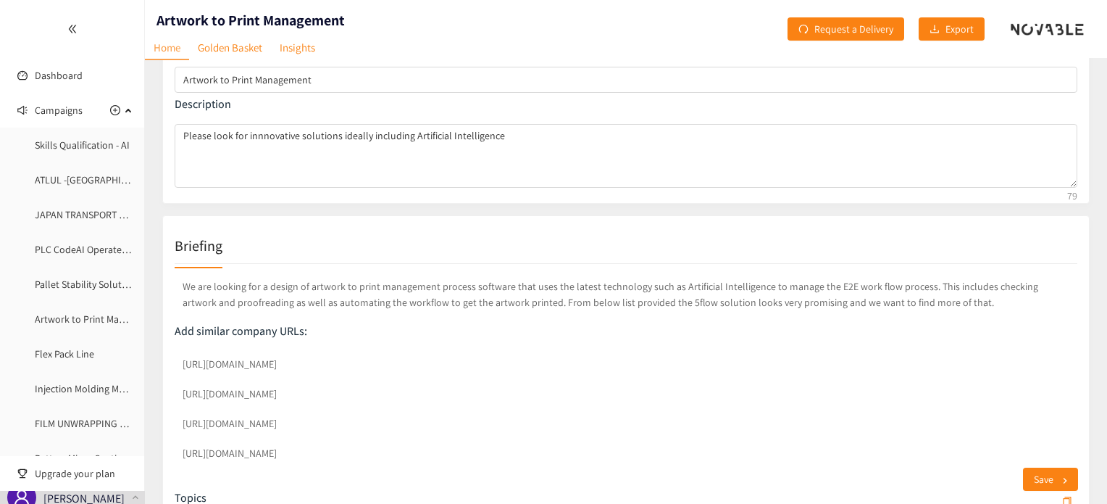
scroll to position [494, 0]
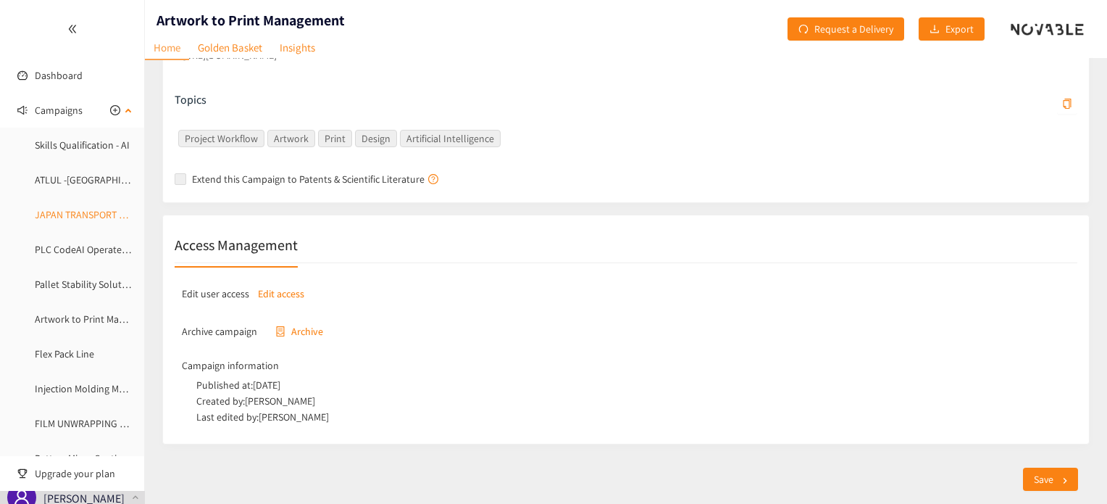
click at [79, 218] on link "JAPAN TRANSPORT AGGREGATION PLATFORM" at bounding box center [132, 214] width 194 height 13
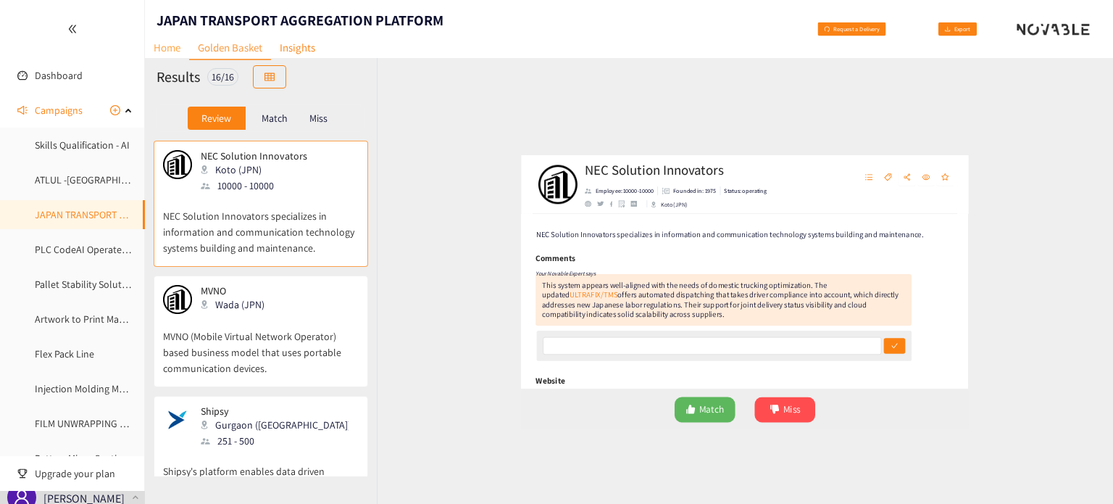
click at [171, 46] on link "Home" at bounding box center [167, 47] width 44 height 22
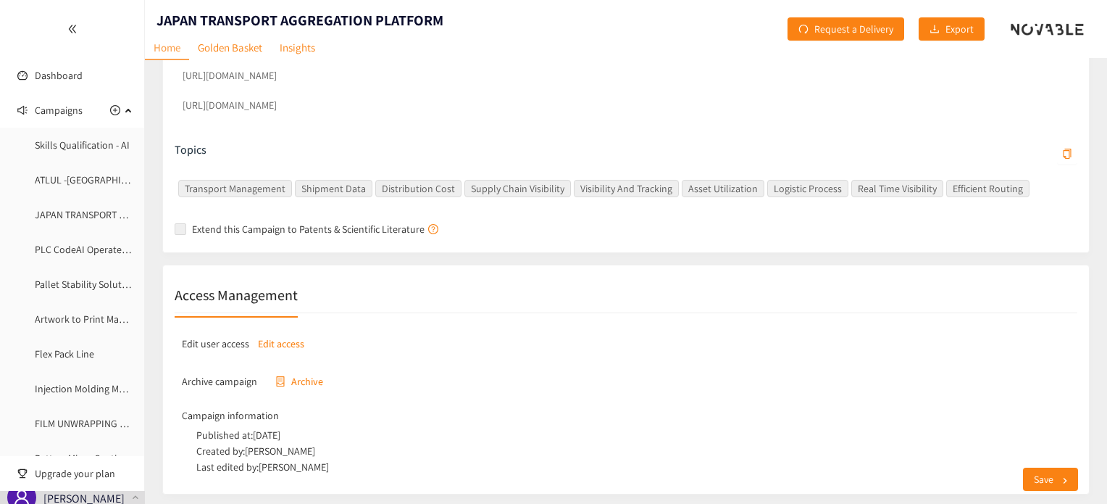
scroll to position [652, 0]
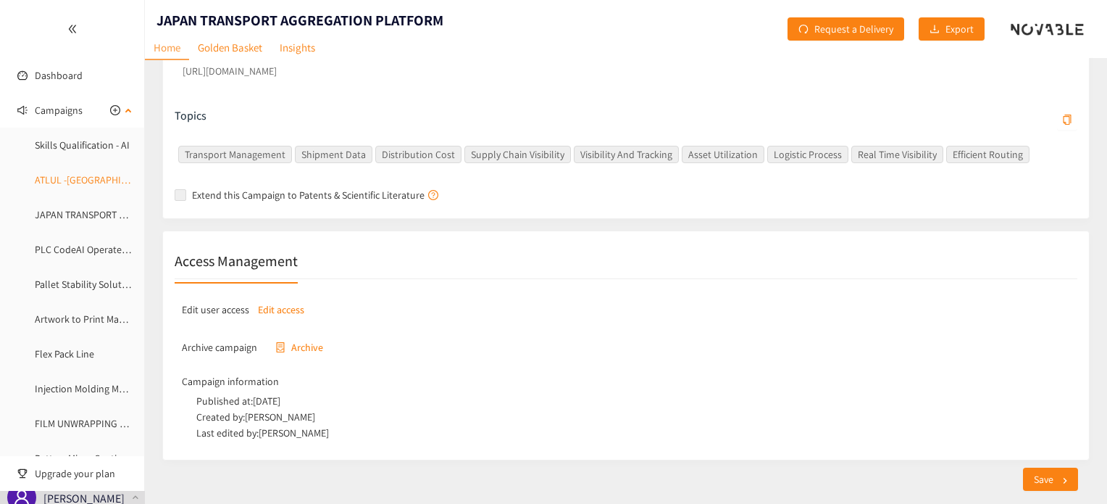
click at [72, 176] on link "ATLUL -[GEOGRAPHIC_DATA]" at bounding box center [96, 179] width 122 height 13
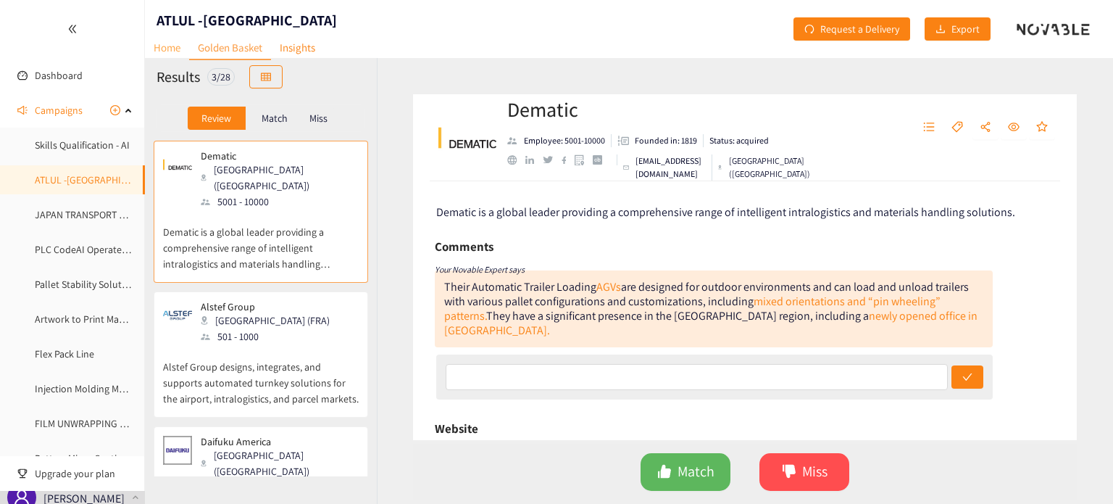
click at [157, 44] on link "Home" at bounding box center [167, 47] width 44 height 22
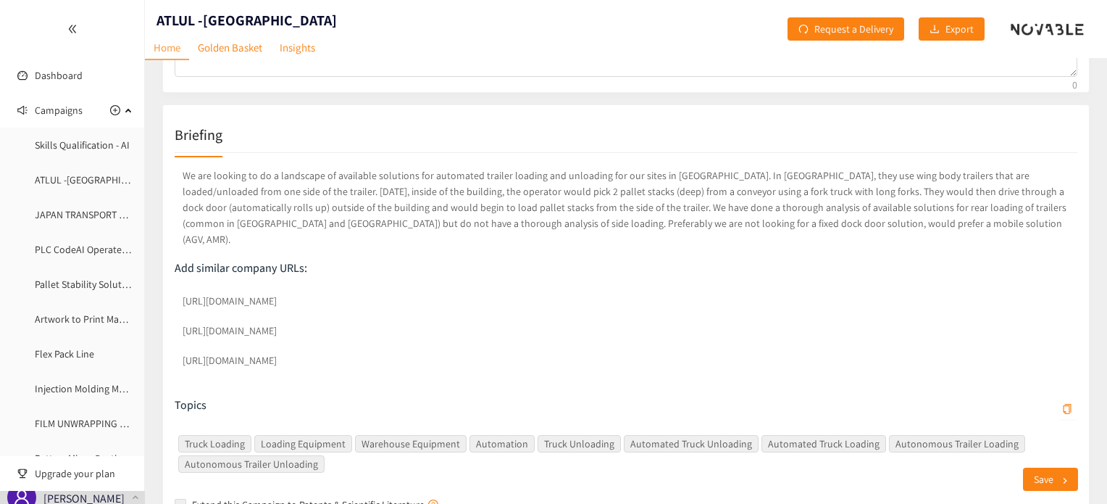
scroll to position [517, 0]
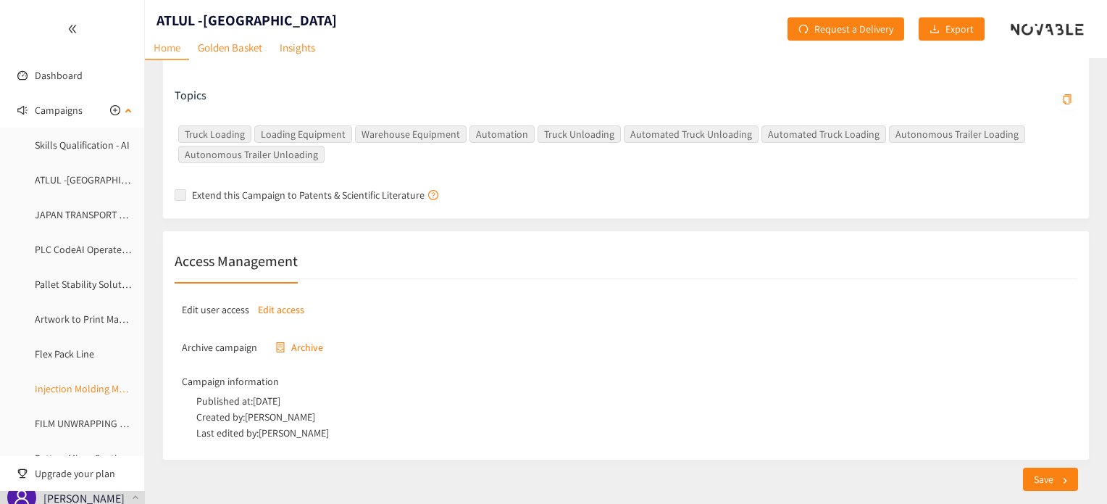
click at [63, 391] on link "Injection Molding Model" at bounding box center [87, 388] width 104 height 13
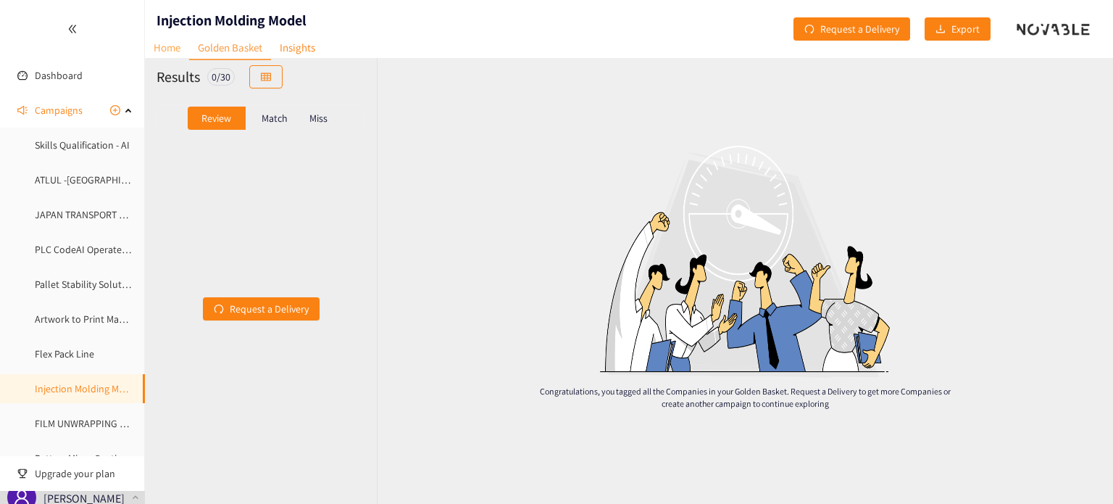
click at [174, 46] on link "Home" at bounding box center [167, 47] width 44 height 22
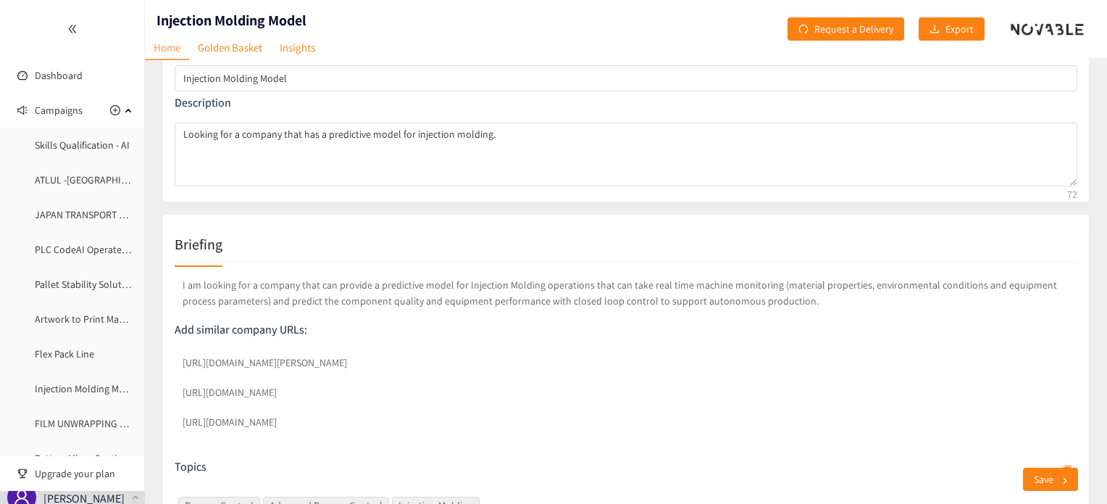
scroll to position [465, 0]
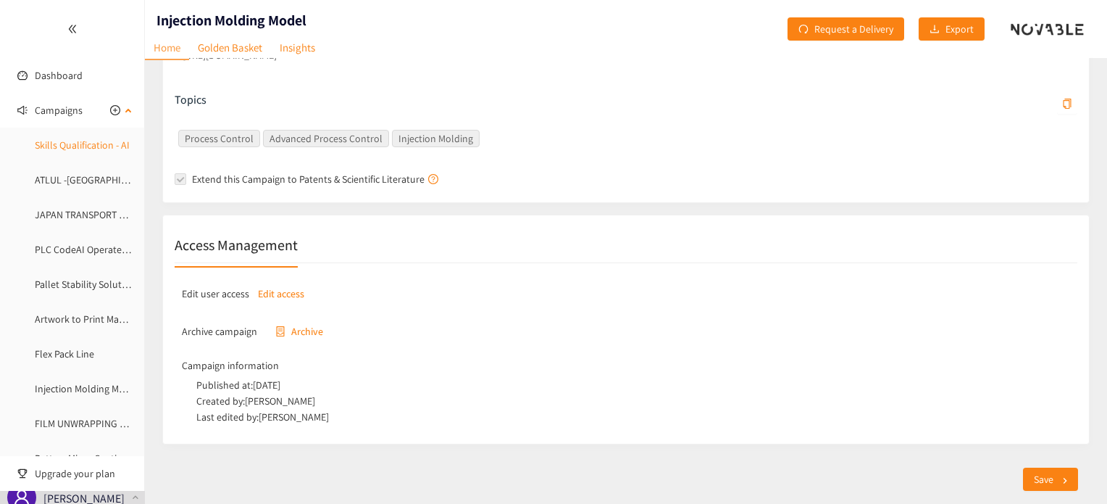
click at [72, 146] on link "Skills Qualification - AI" at bounding box center [82, 144] width 95 height 13
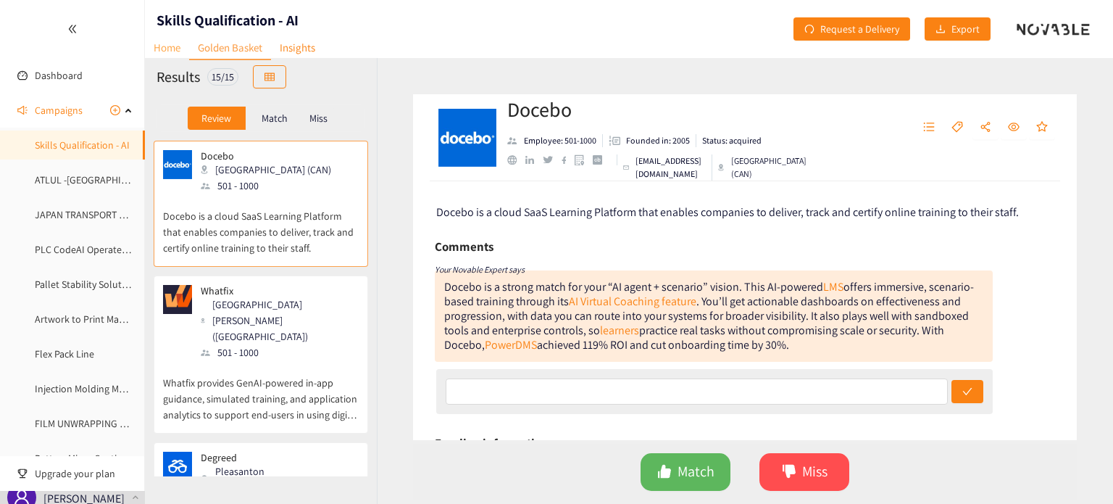
click at [164, 54] on link "Home" at bounding box center [167, 47] width 44 height 22
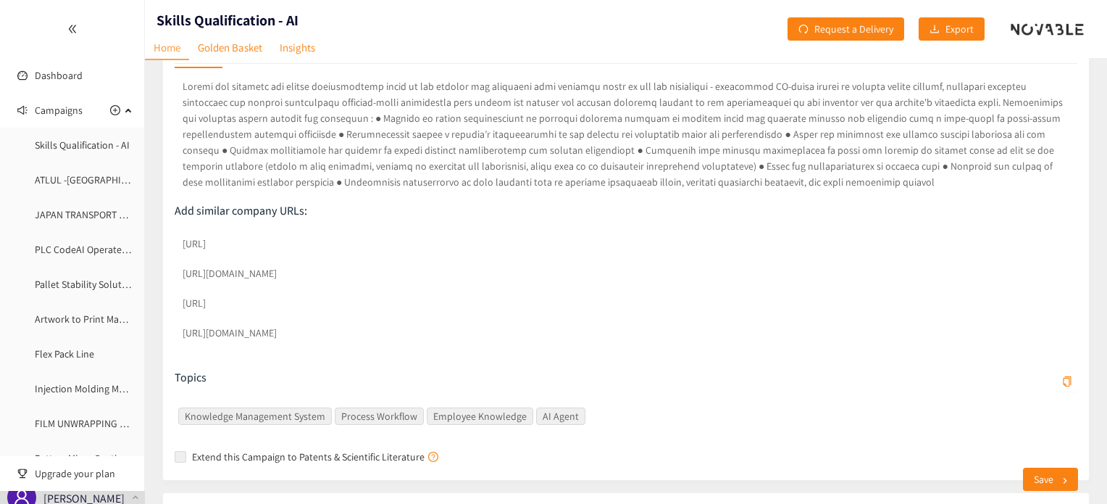
scroll to position [574, 0]
